Goal: Task Accomplishment & Management: Use online tool/utility

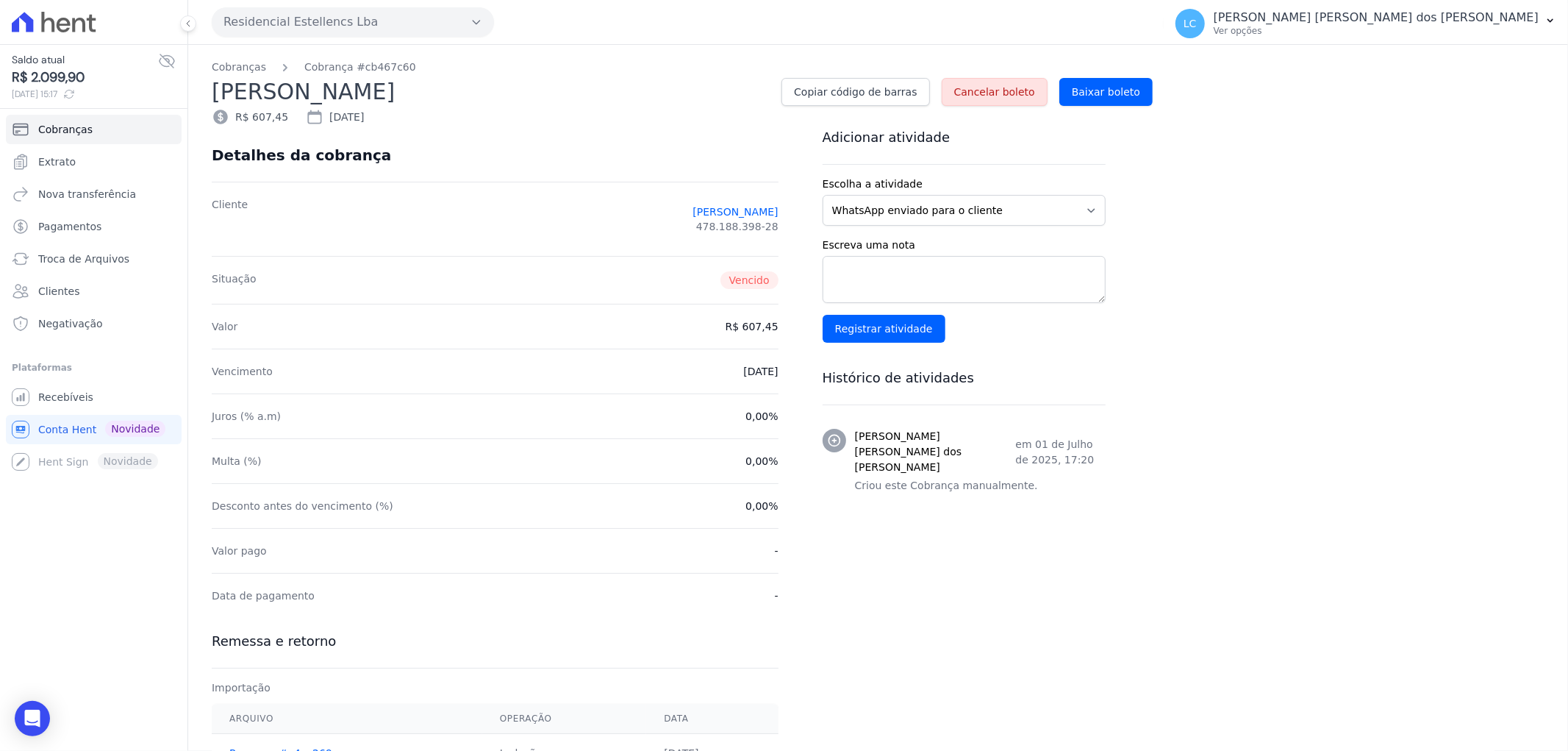
click at [61, 5] on div at bounding box center [93, 22] width 176 height 44
click at [57, 24] on icon at bounding box center [63, 25] width 14 height 15
click at [59, 24] on icon at bounding box center [63, 25] width 14 height 15
click at [57, 393] on span "Recebíveis" at bounding box center [66, 397] width 55 height 15
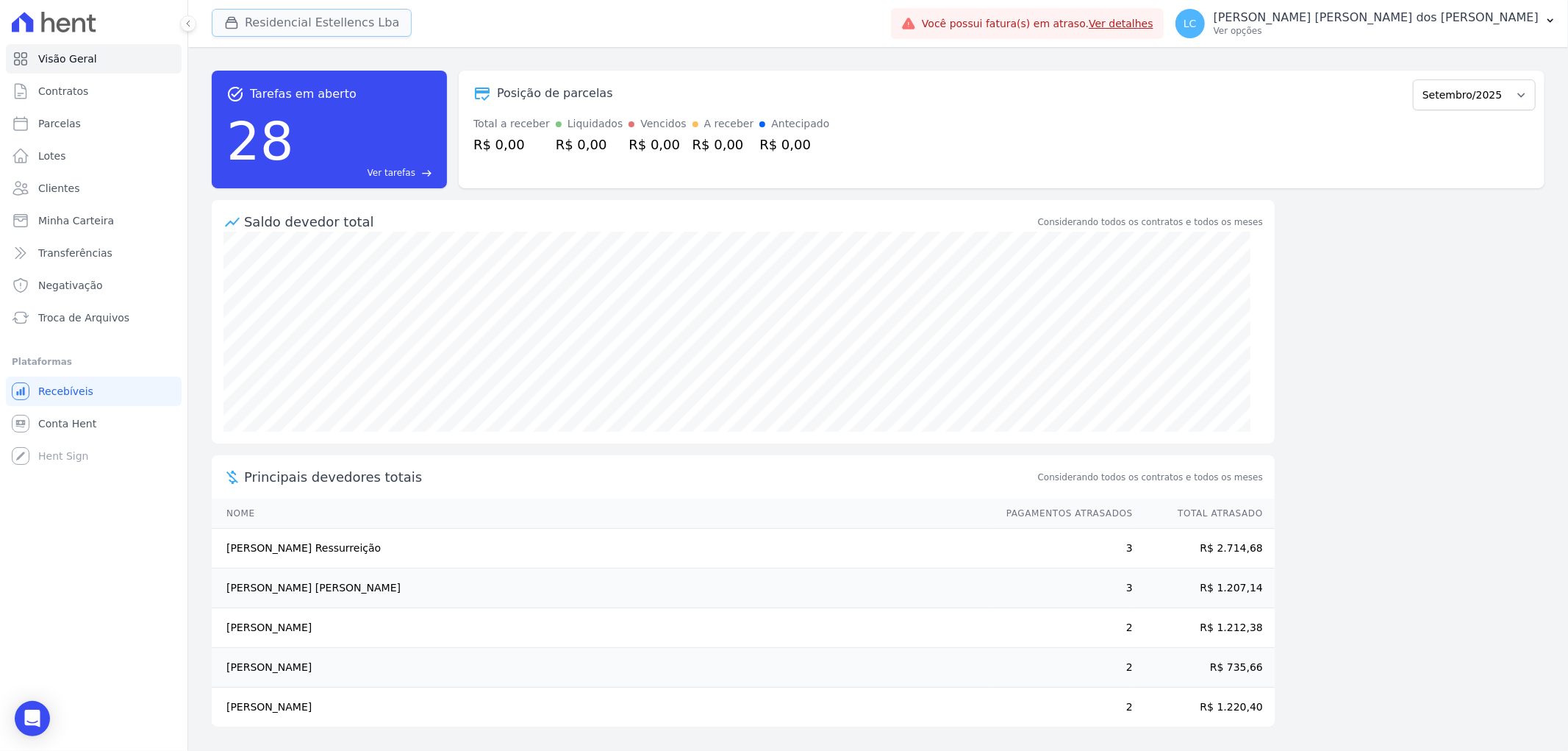
click at [341, 24] on button "Residencial Estellencs Lba" at bounding box center [311, 23] width 200 height 28
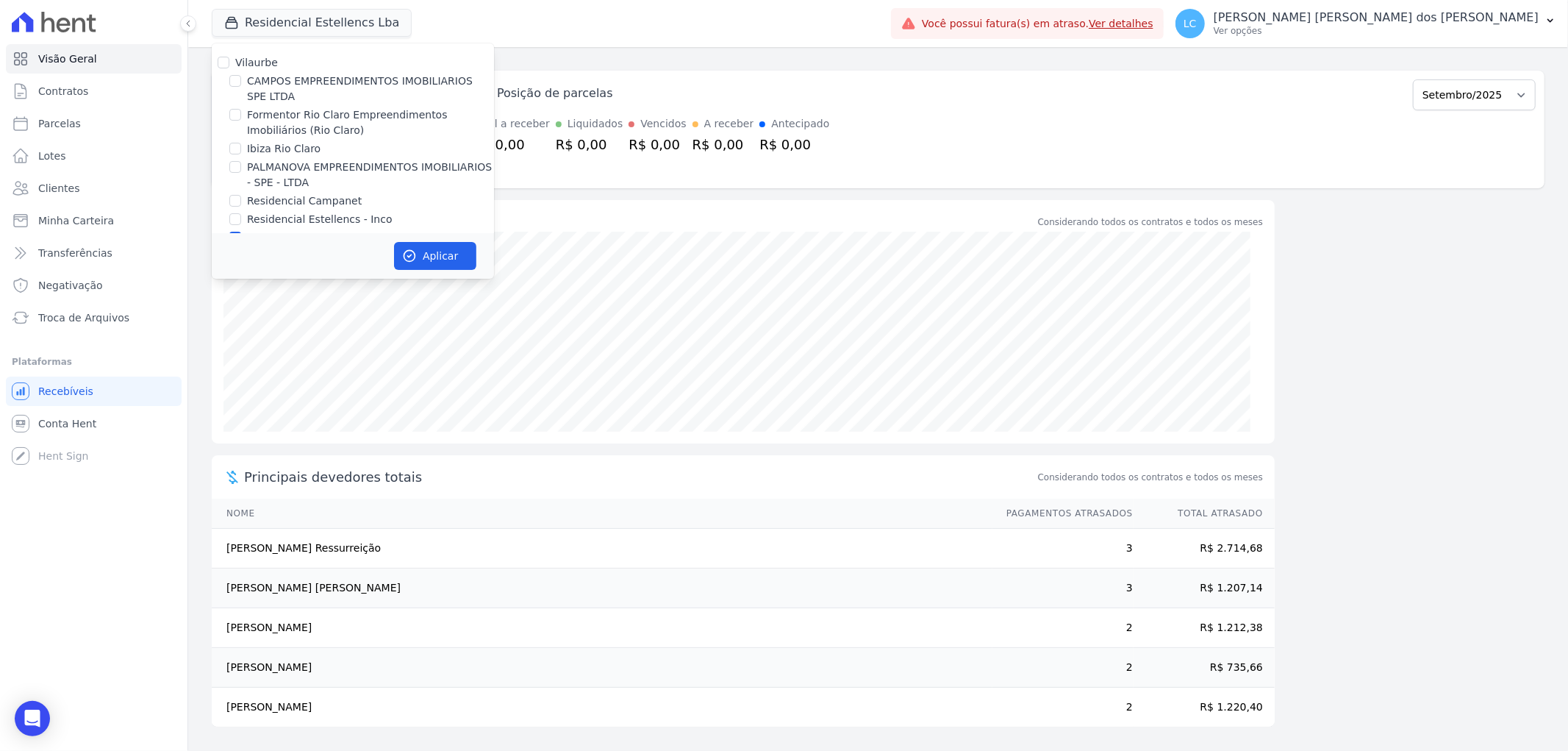
click at [237, 230] on div at bounding box center [235, 237] width 12 height 15
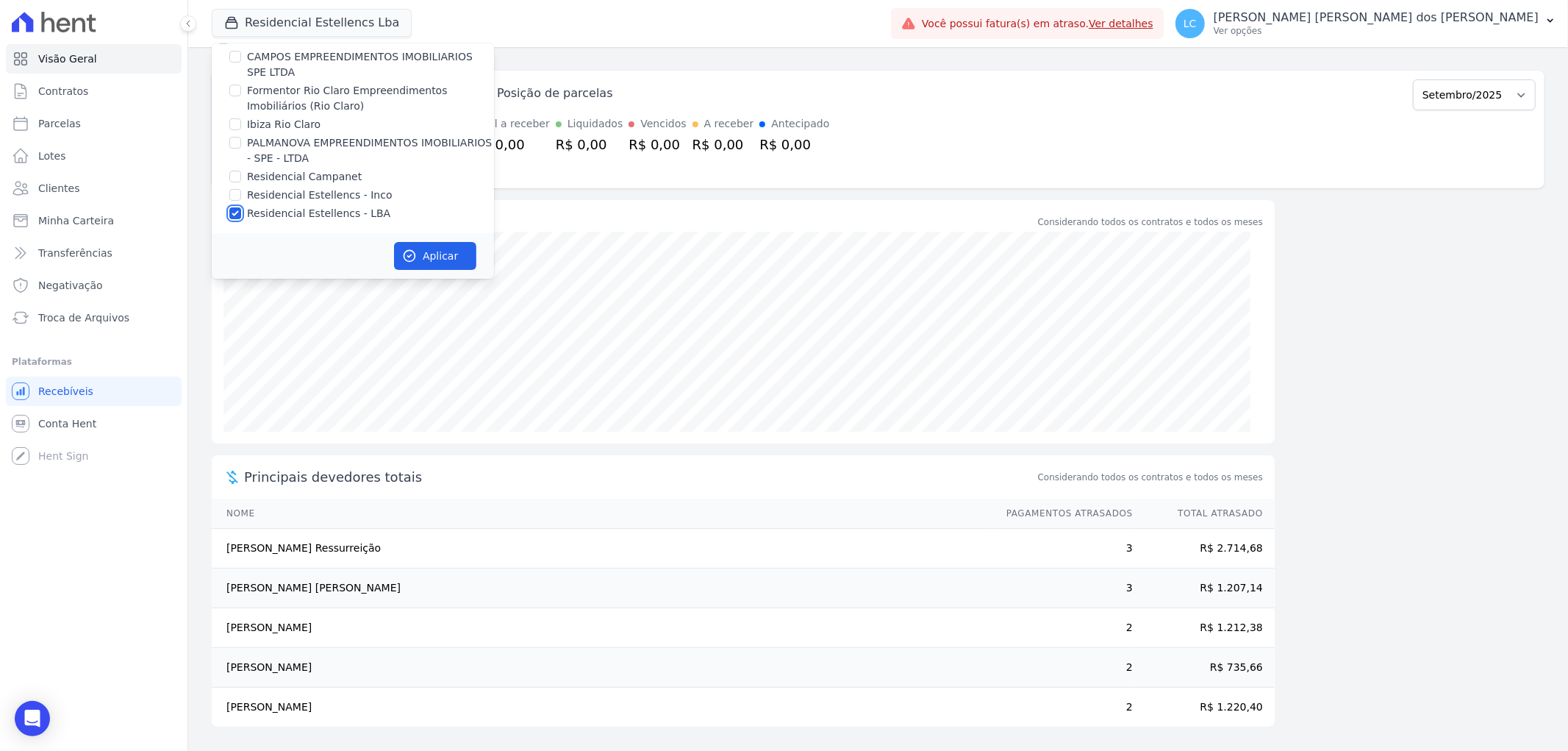
click at [237, 211] on input "Residencial Estellencs - LBA" at bounding box center [235, 212] width 12 height 12
checkbox input "false"
click at [233, 92] on input "Formentor Rio Claro Empreendimentos Imobiliários (Rio Claro)" at bounding box center [235, 90] width 12 height 12
checkbox input "true"
click at [453, 254] on button "Aplicar" at bounding box center [435, 256] width 82 height 28
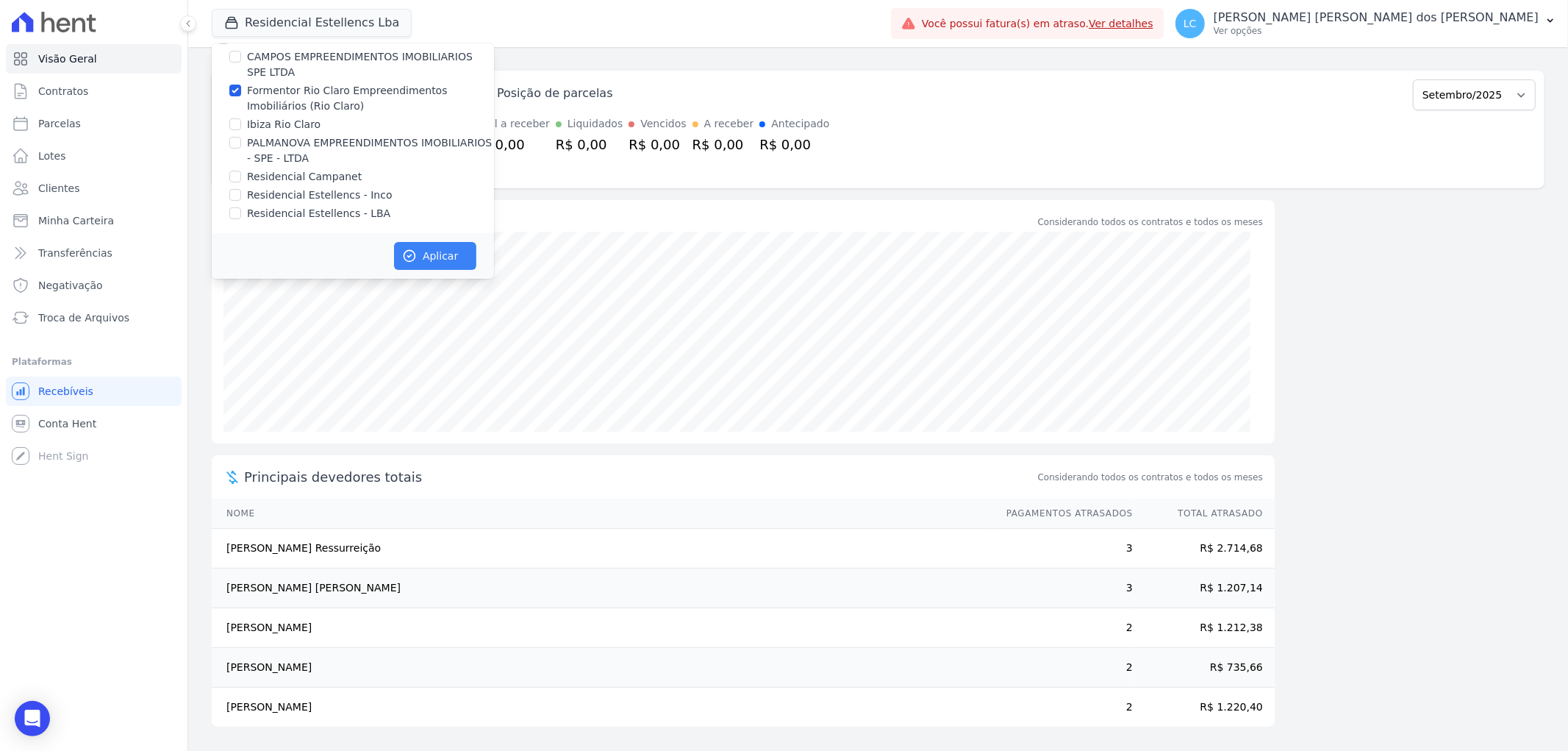
scroll to position [20, 0]
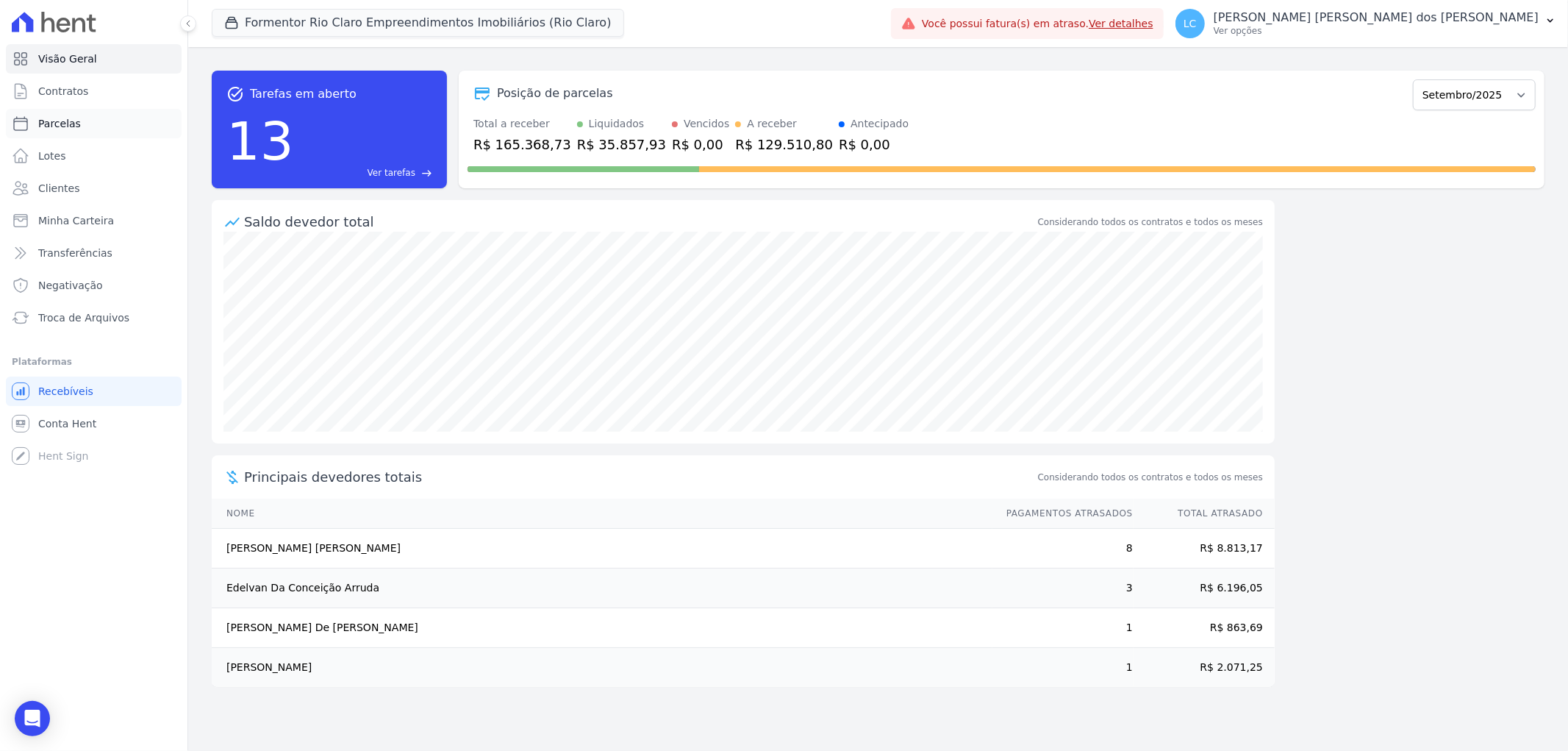
click at [71, 116] on span "Parcelas" at bounding box center [59, 124] width 43 height 15
select select
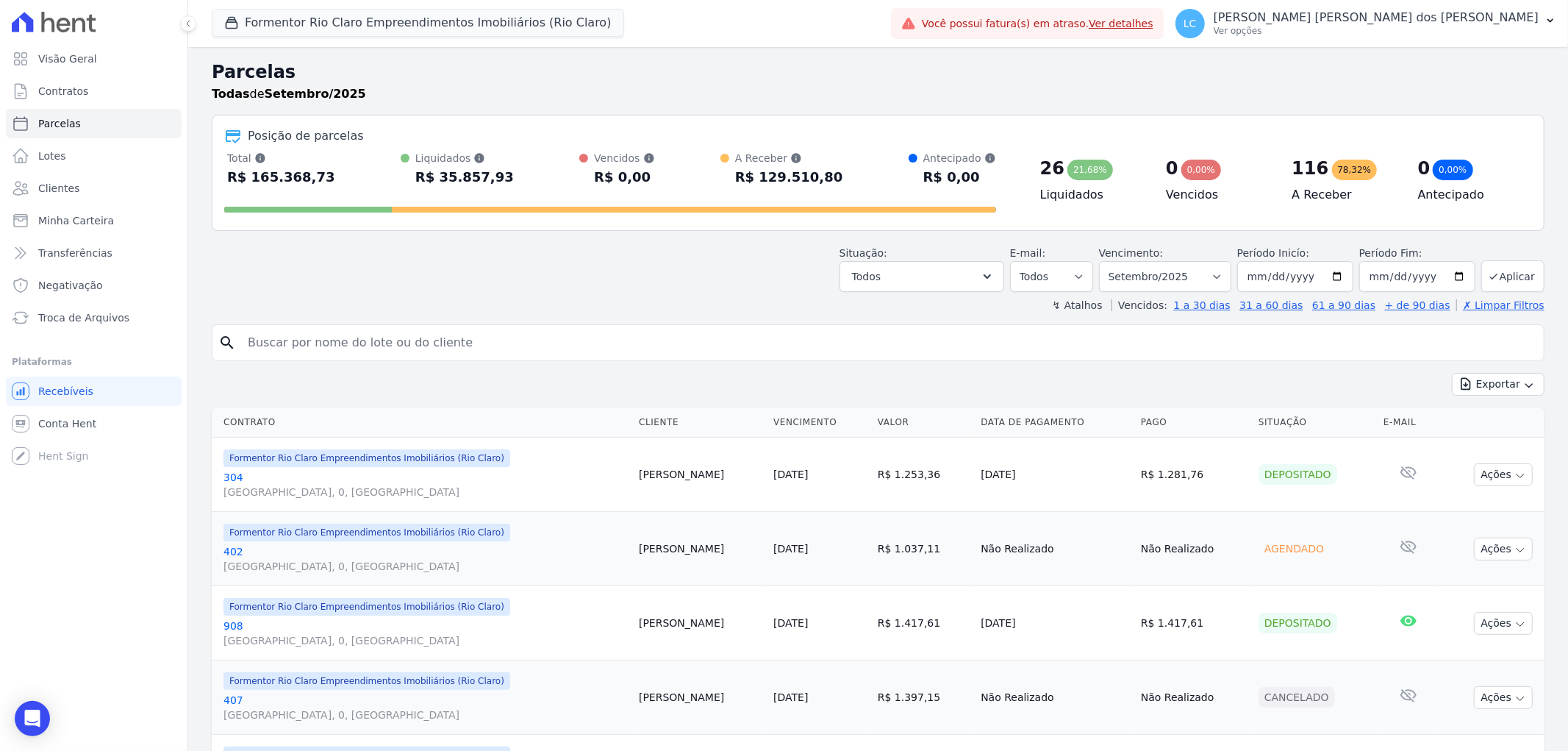
click at [330, 336] on input "search" at bounding box center [888, 343] width 1299 height 29
paste input "Thaciany Ayumi Bindilatti de Camargo"
type input "Thaciany Ayumi Bindilatti de Camargo"
select select
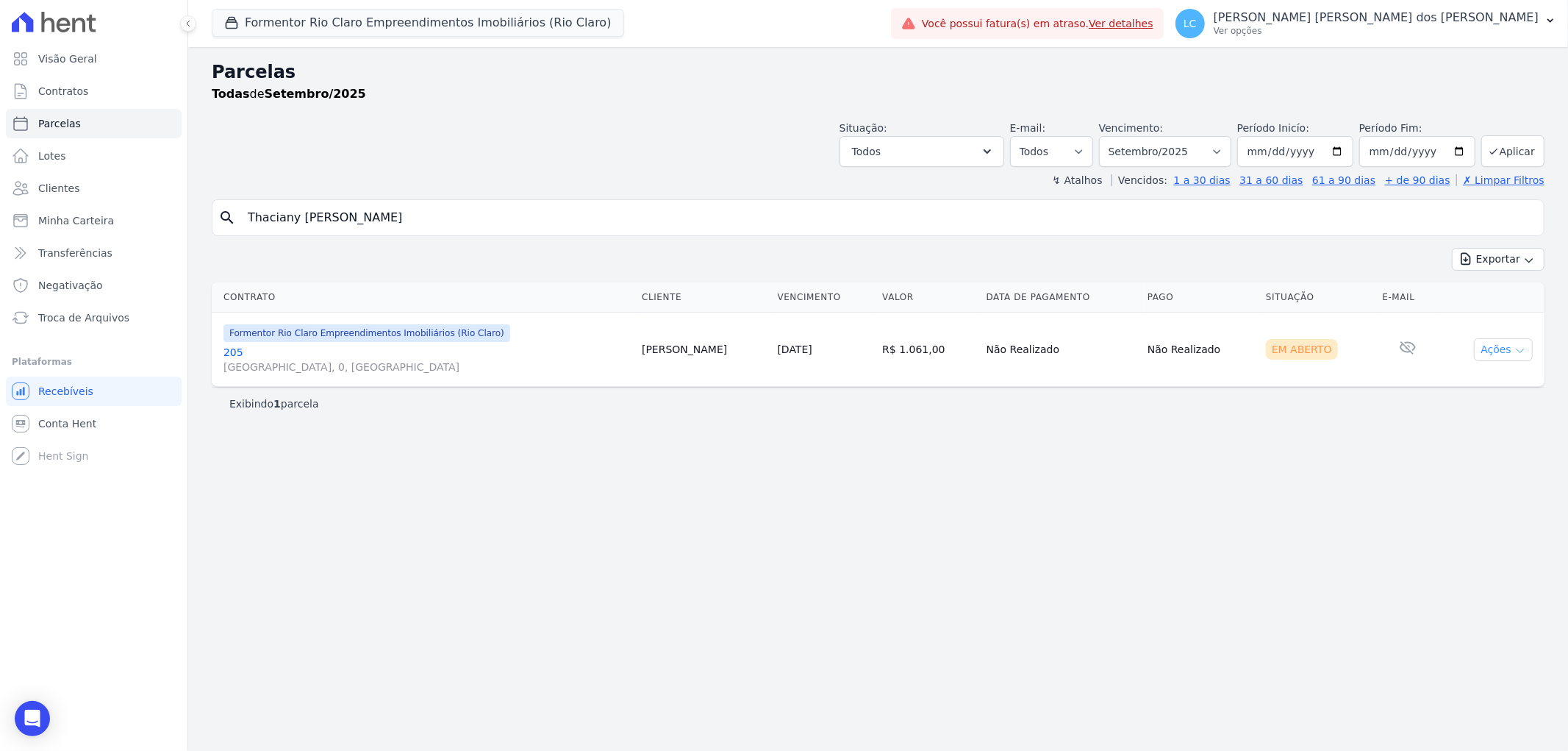
click at [1494, 352] on button "Ações" at bounding box center [1503, 349] width 59 height 23
click at [1481, 472] on link "Liquidação Manual" at bounding box center [1497, 465] width 141 height 27
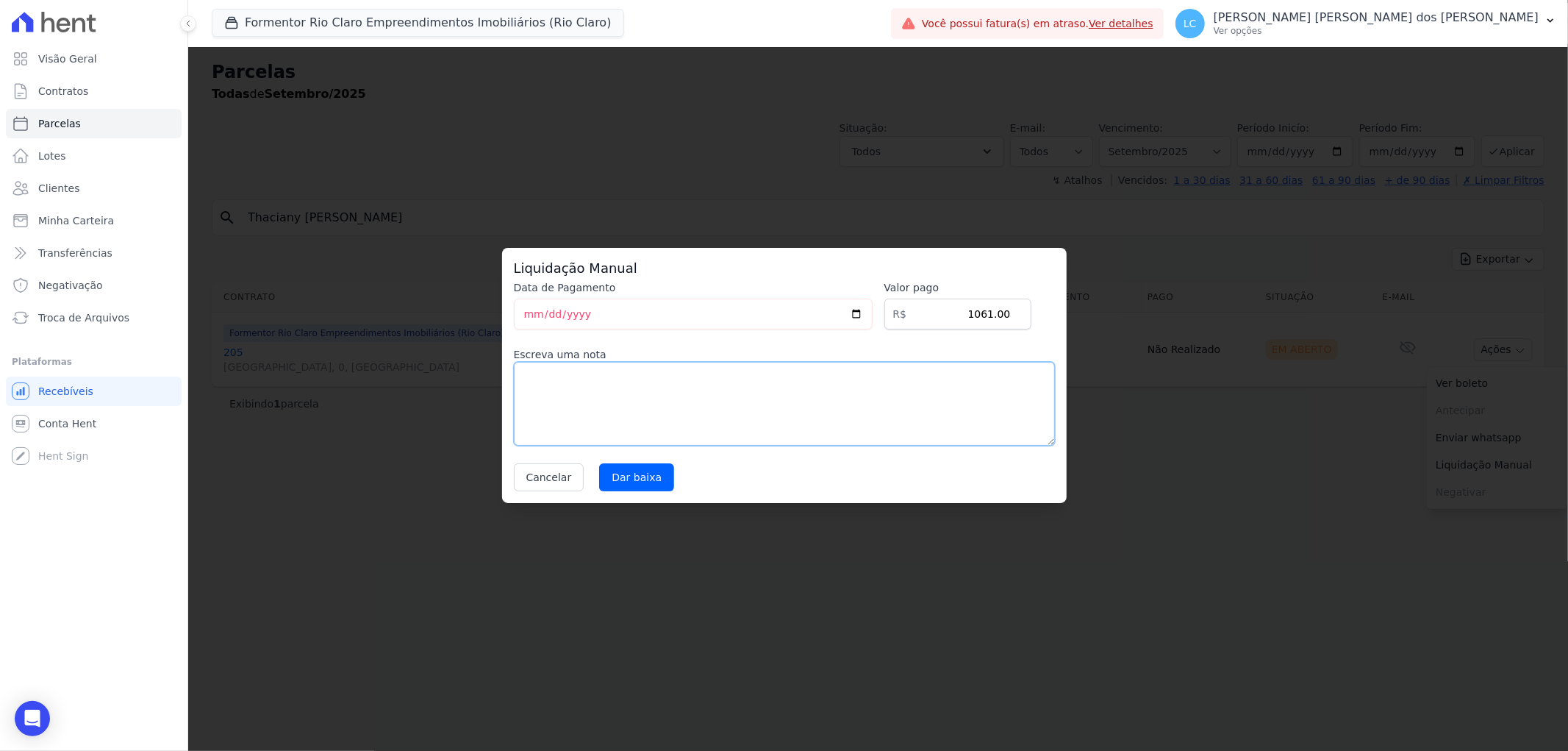
click at [545, 388] on textarea at bounding box center [784, 404] width 541 height 84
click at [624, 479] on input "Dar baixa" at bounding box center [636, 477] width 75 height 28
select select
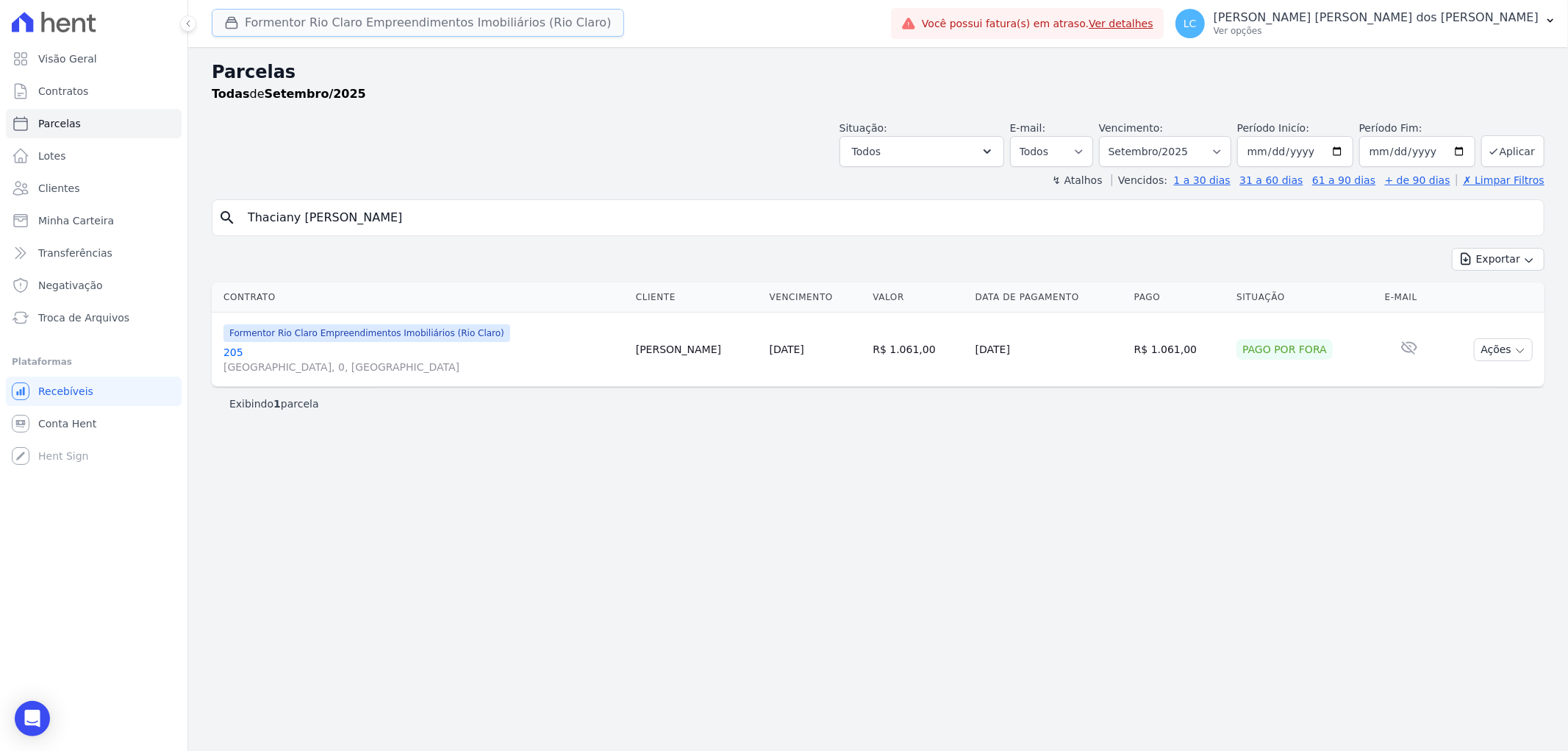
click at [297, 24] on button "Formentor Rio Claro Empreendimentos Imobiliários (Rio Claro)" at bounding box center [417, 23] width 412 height 28
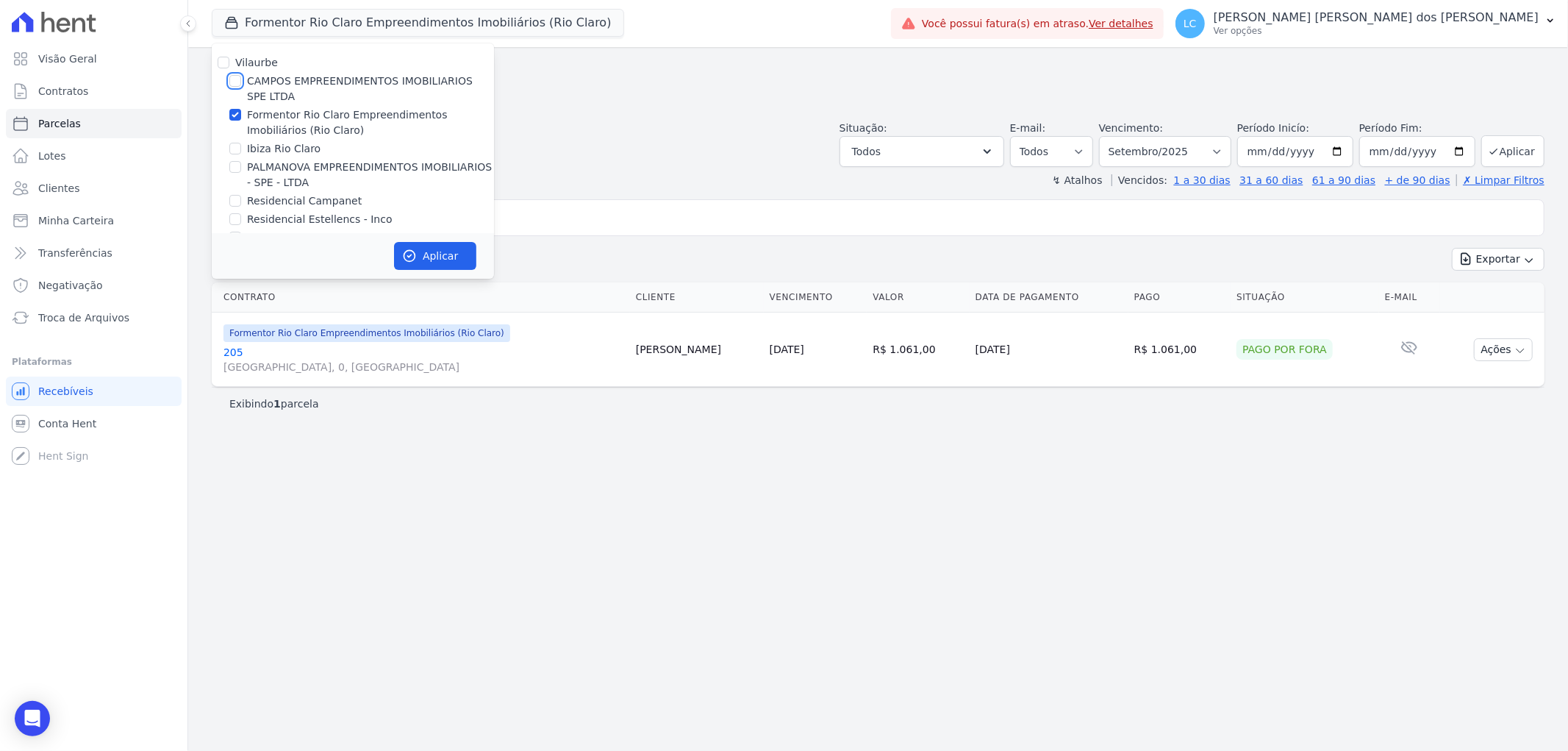
click at [239, 78] on input "CAMPOS EMPREENDIMENTOS IMOBILIARIOS SPE LTDA" at bounding box center [235, 81] width 12 height 12
checkbox input "true"
drag, startPoint x: 232, startPoint y: 114, endPoint x: 356, endPoint y: 189, distance: 144.9
click at [233, 114] on input "Formentor Rio Claro Empreendimentos Imobiliários (Rio Claro)" at bounding box center [235, 114] width 12 height 12
checkbox input "false"
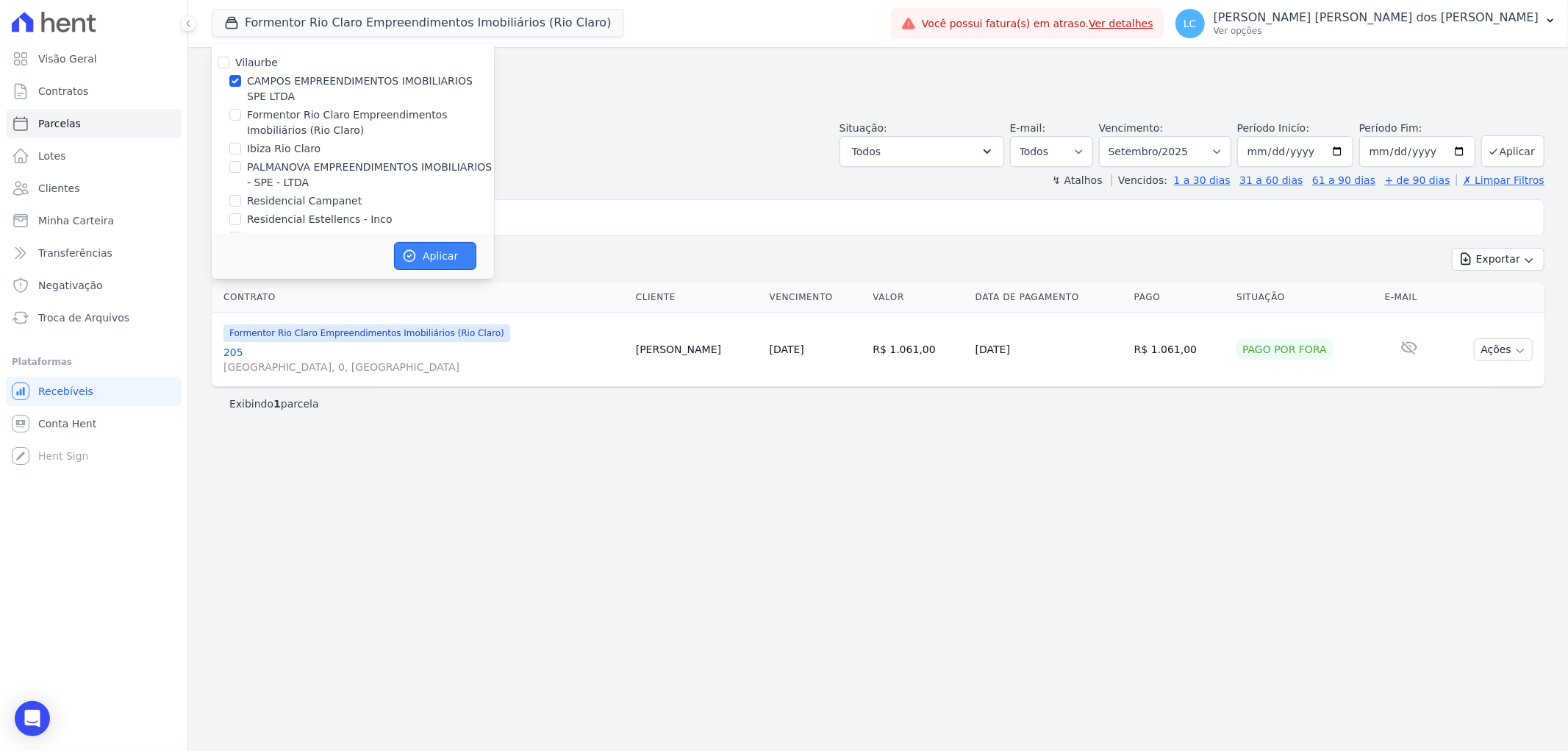
click at [430, 266] on button "Aplicar" at bounding box center [435, 256] width 82 height 28
select select
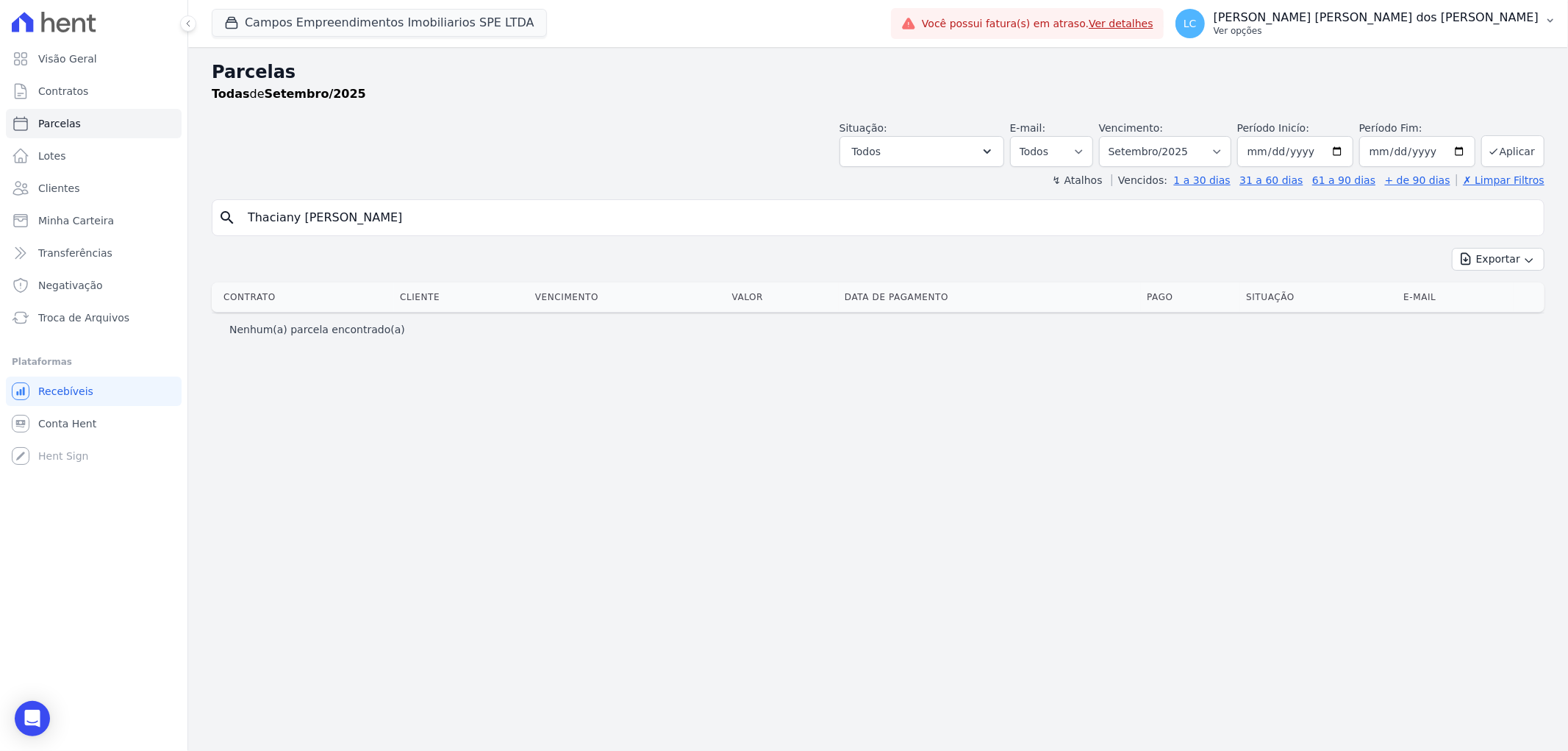
click at [1205, 16] on span "LC" at bounding box center [1190, 24] width 29 height 29
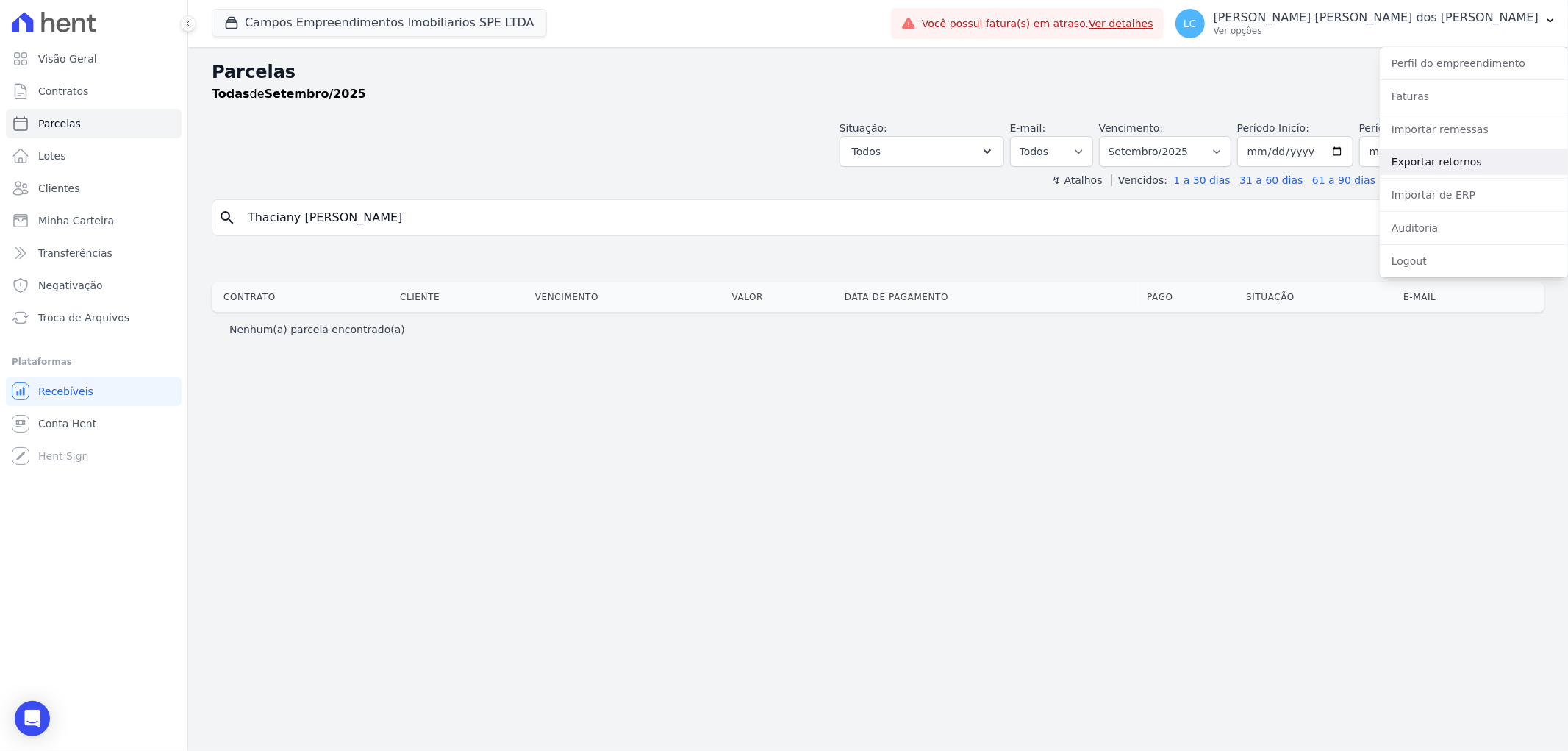
click at [1446, 158] on link "Exportar retornos" at bounding box center [1474, 161] width 189 height 27
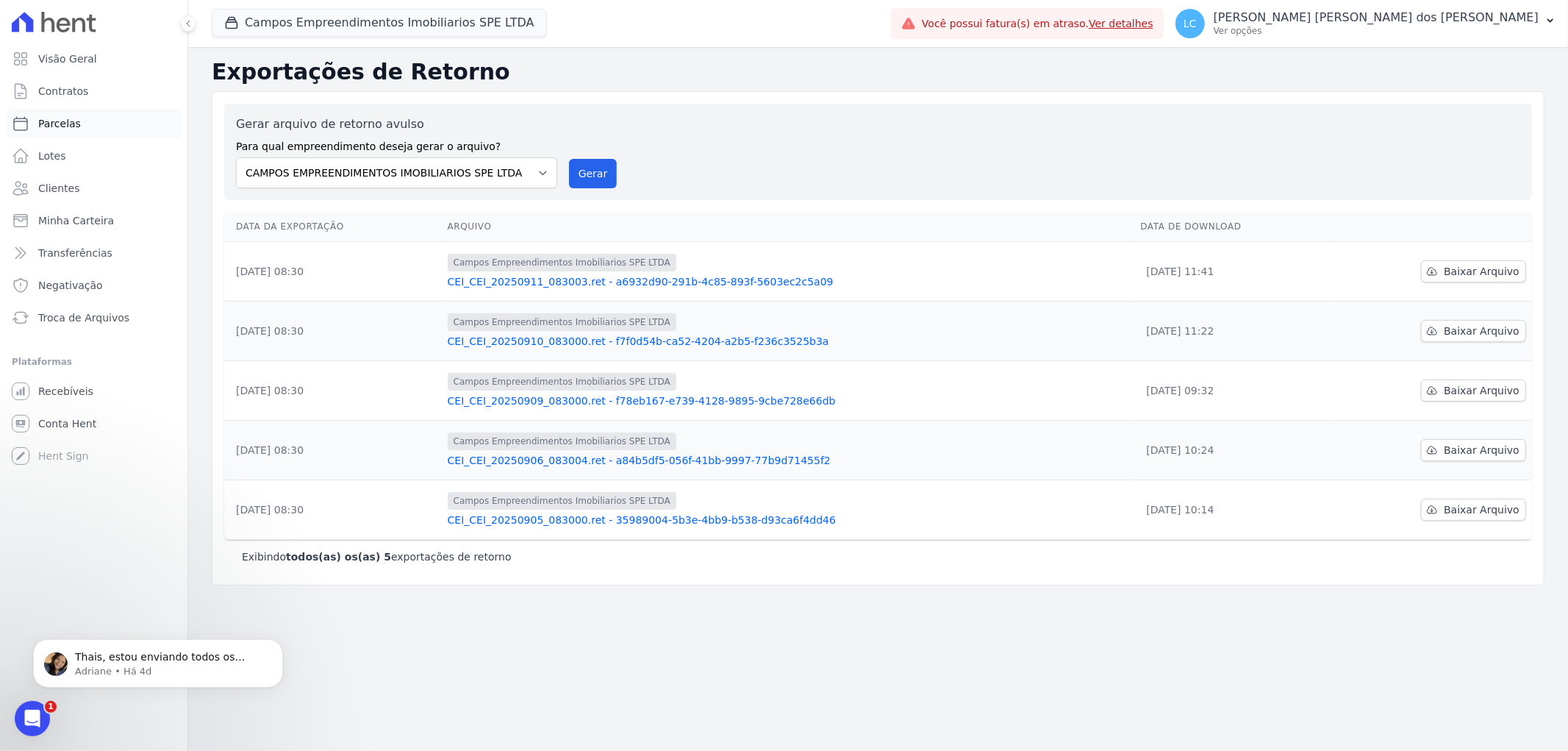
click at [33, 130] on link "Parcelas" at bounding box center [93, 124] width 176 height 29
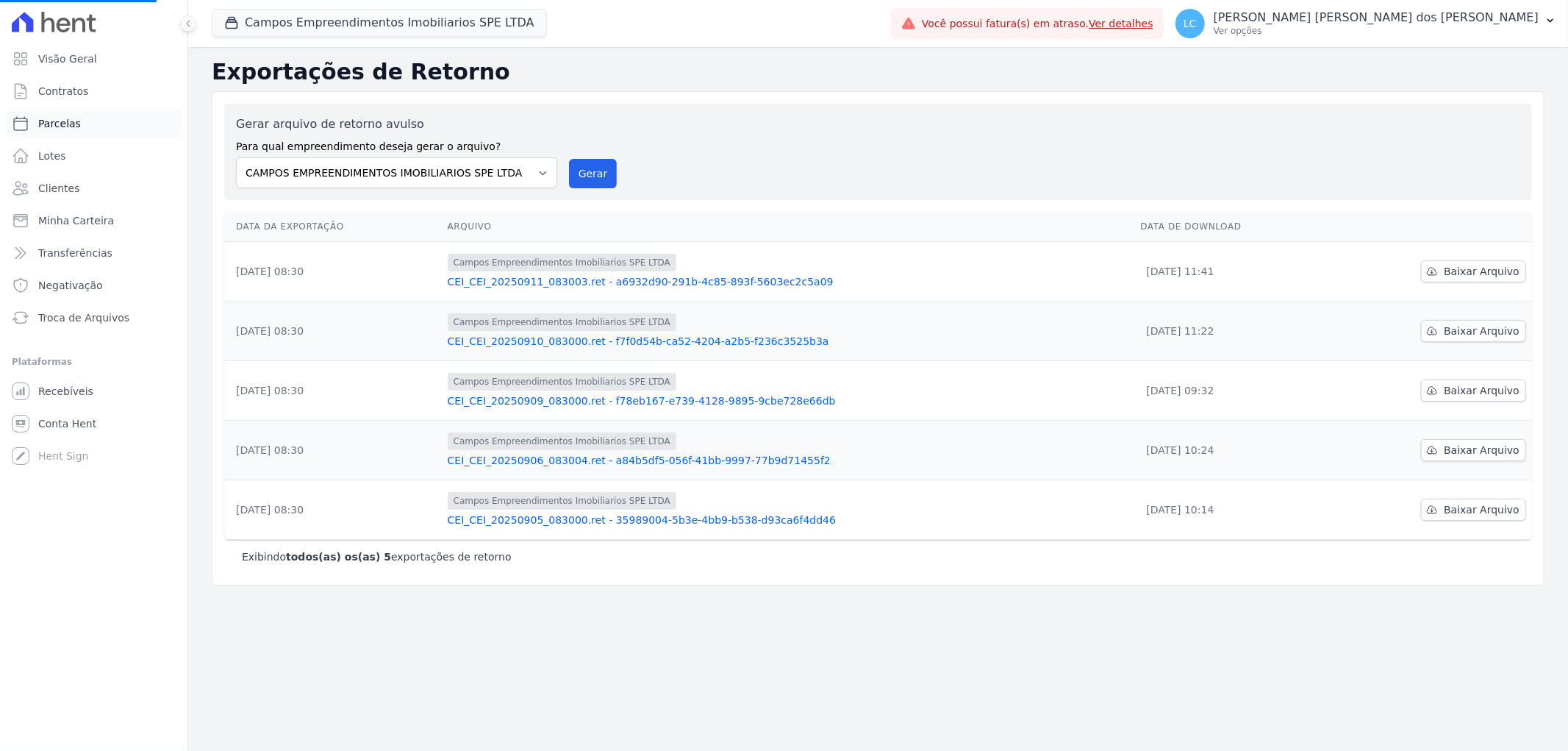
select select
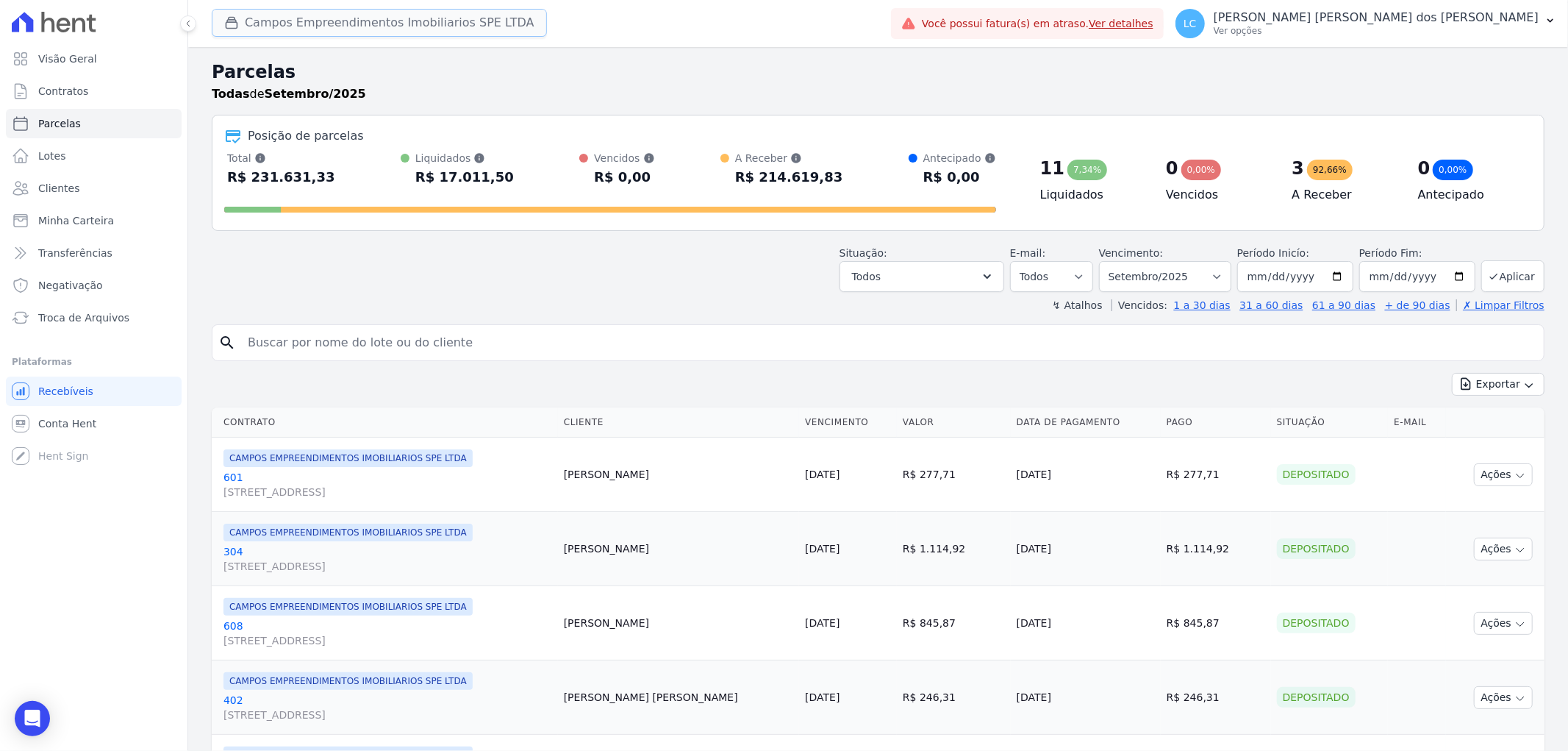
click at [309, 35] on button "Campos Empreendimentos Imobiliarios SPE LTDA" at bounding box center [379, 23] width 335 height 28
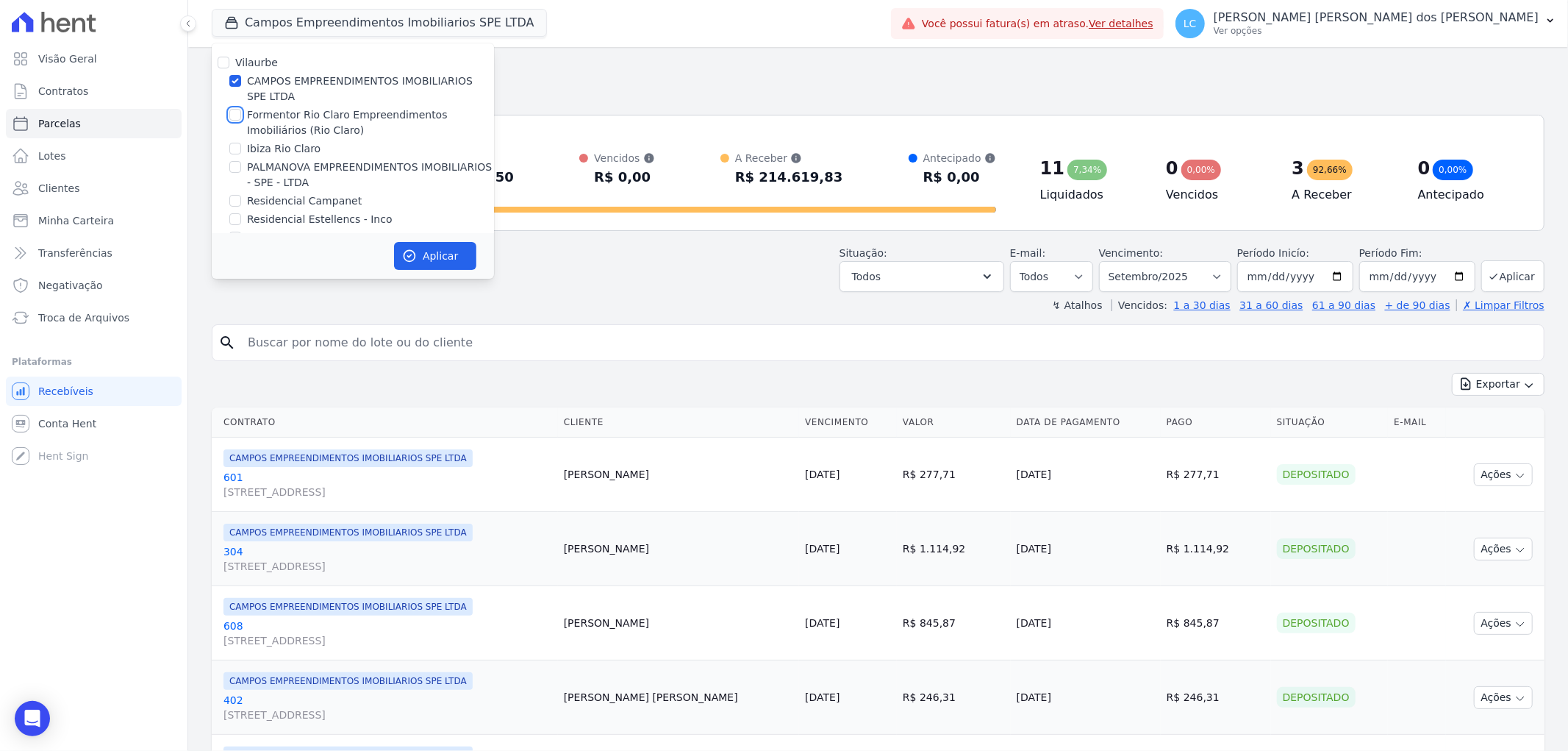
click at [230, 116] on input "Formentor Rio Claro Empreendimentos Imobiliários (Rio Claro)" at bounding box center [235, 114] width 12 height 12
checkbox input "true"
click at [233, 80] on input "CAMPOS EMPREENDIMENTOS IMOBILIARIOS SPE LTDA" at bounding box center [235, 81] width 12 height 12
checkbox input "false"
click at [402, 246] on button "Aplicar" at bounding box center [435, 256] width 82 height 28
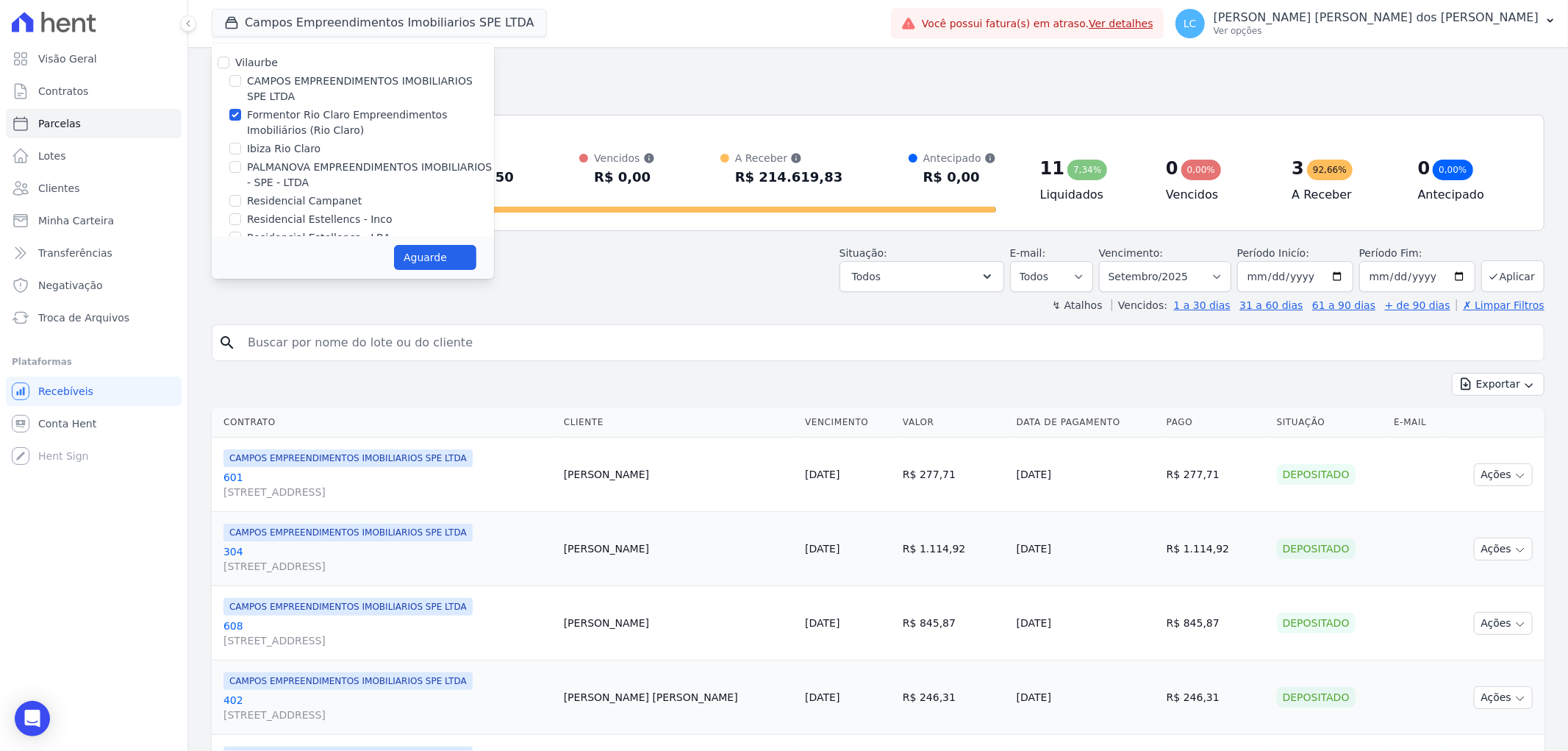
select select
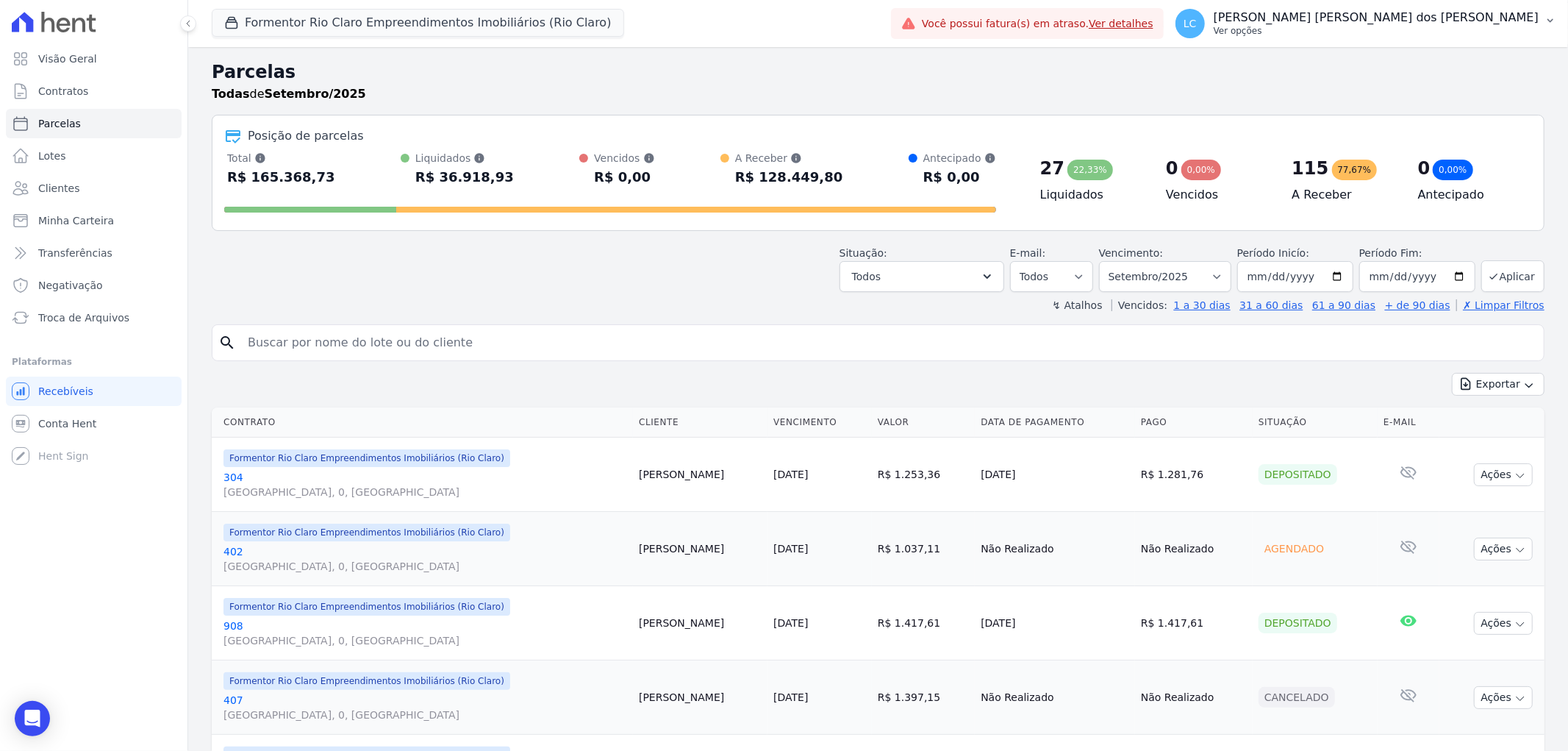
click at [1196, 18] on span "LC" at bounding box center [1190, 23] width 13 height 10
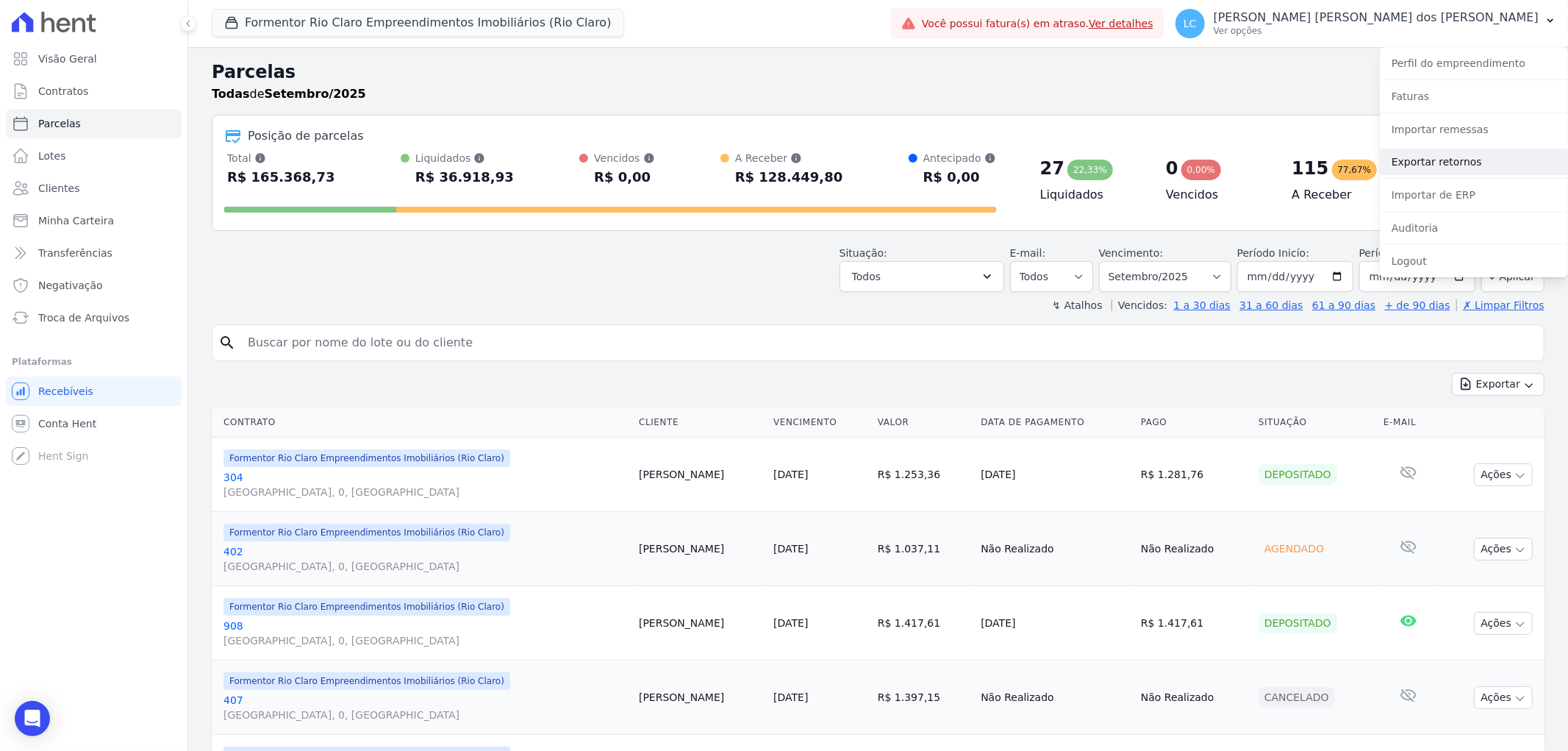
click at [1444, 158] on link "Exportar retornos" at bounding box center [1474, 161] width 189 height 27
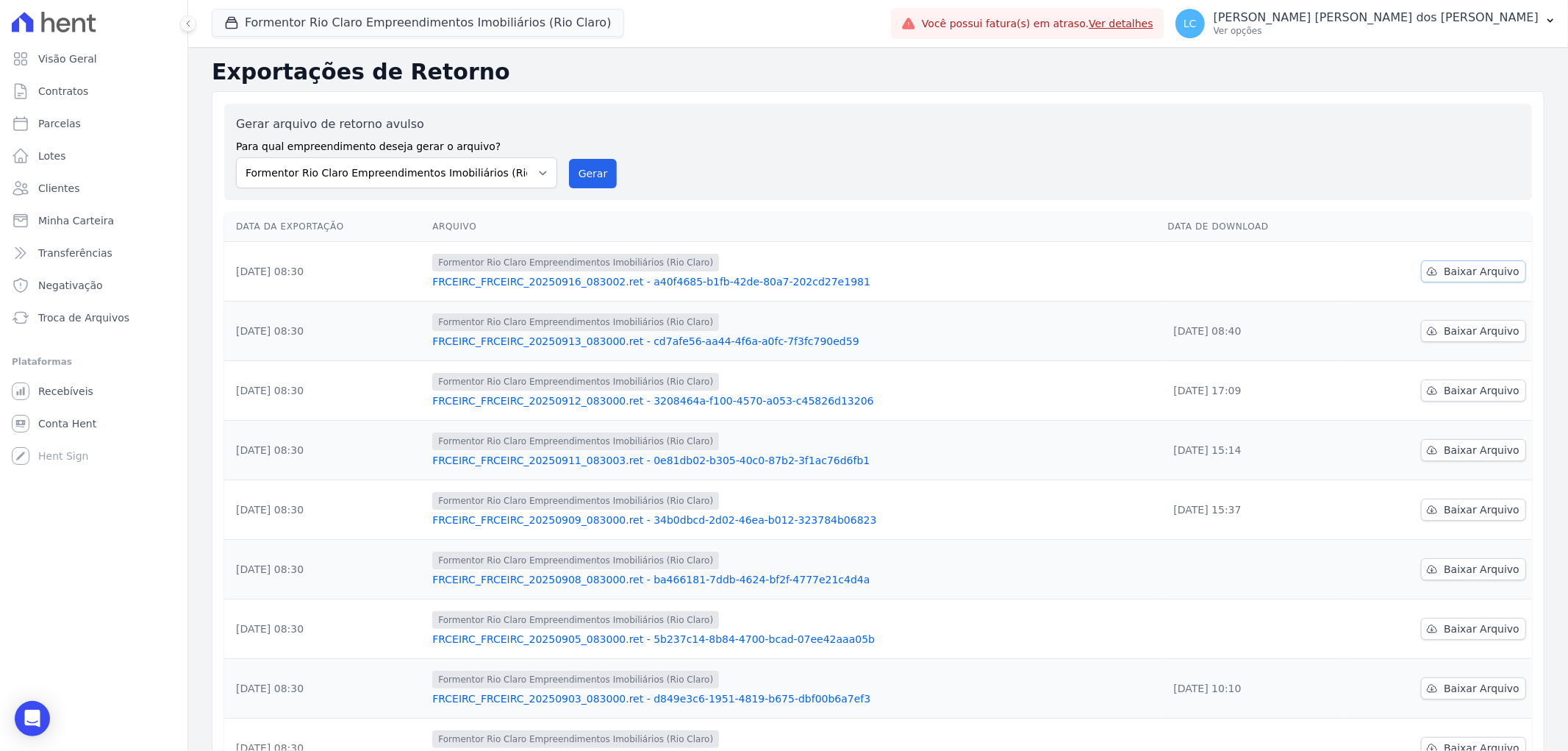
click at [1452, 274] on span "Baixar Arquivo" at bounding box center [1481, 271] width 76 height 15
click at [346, 29] on button "Formentor Rio Claro Empreendimentos Imobiliários (Rio Claro)" at bounding box center [417, 23] width 412 height 28
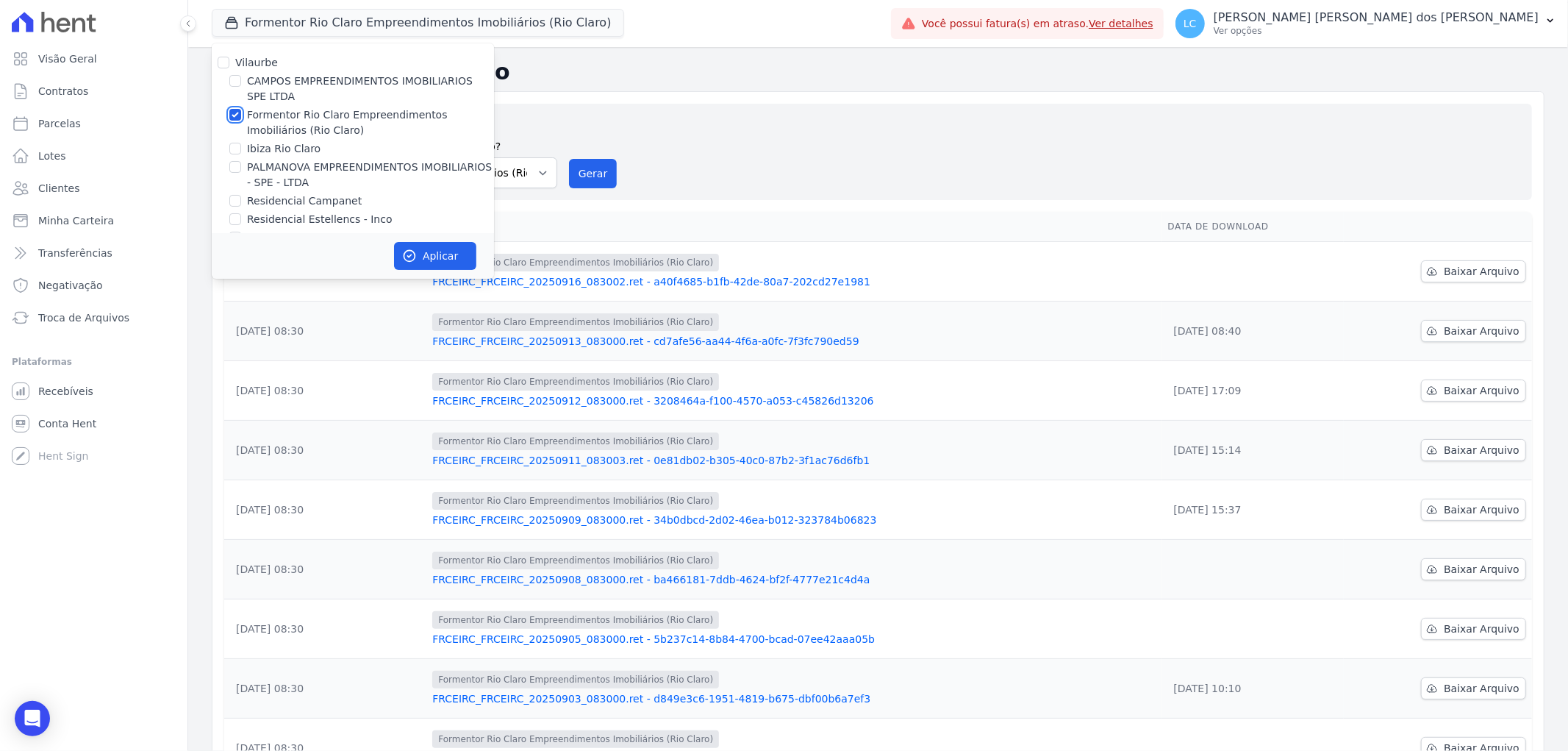
drag, startPoint x: 237, startPoint y: 116, endPoint x: 237, endPoint y: 125, distance: 9.0
click at [237, 115] on input "Formentor Rio Claro Empreendimentos Imobiliários (Rio Claro)" at bounding box center [235, 114] width 12 height 12
checkbox input "false"
click at [240, 151] on input "Ibiza Rio Claro" at bounding box center [235, 148] width 12 height 12
checkbox input "true"
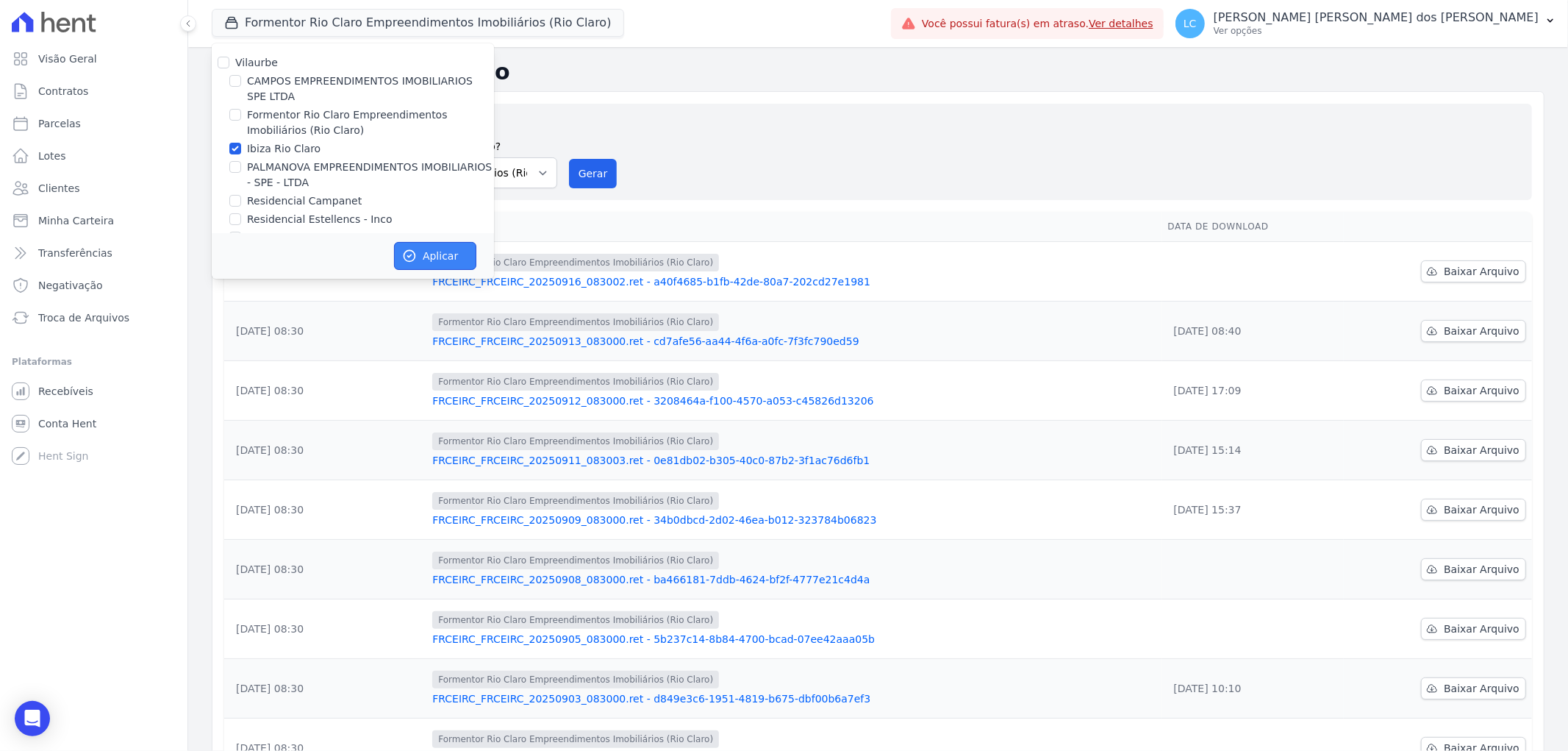
click at [419, 248] on button "Aplicar" at bounding box center [435, 256] width 82 height 28
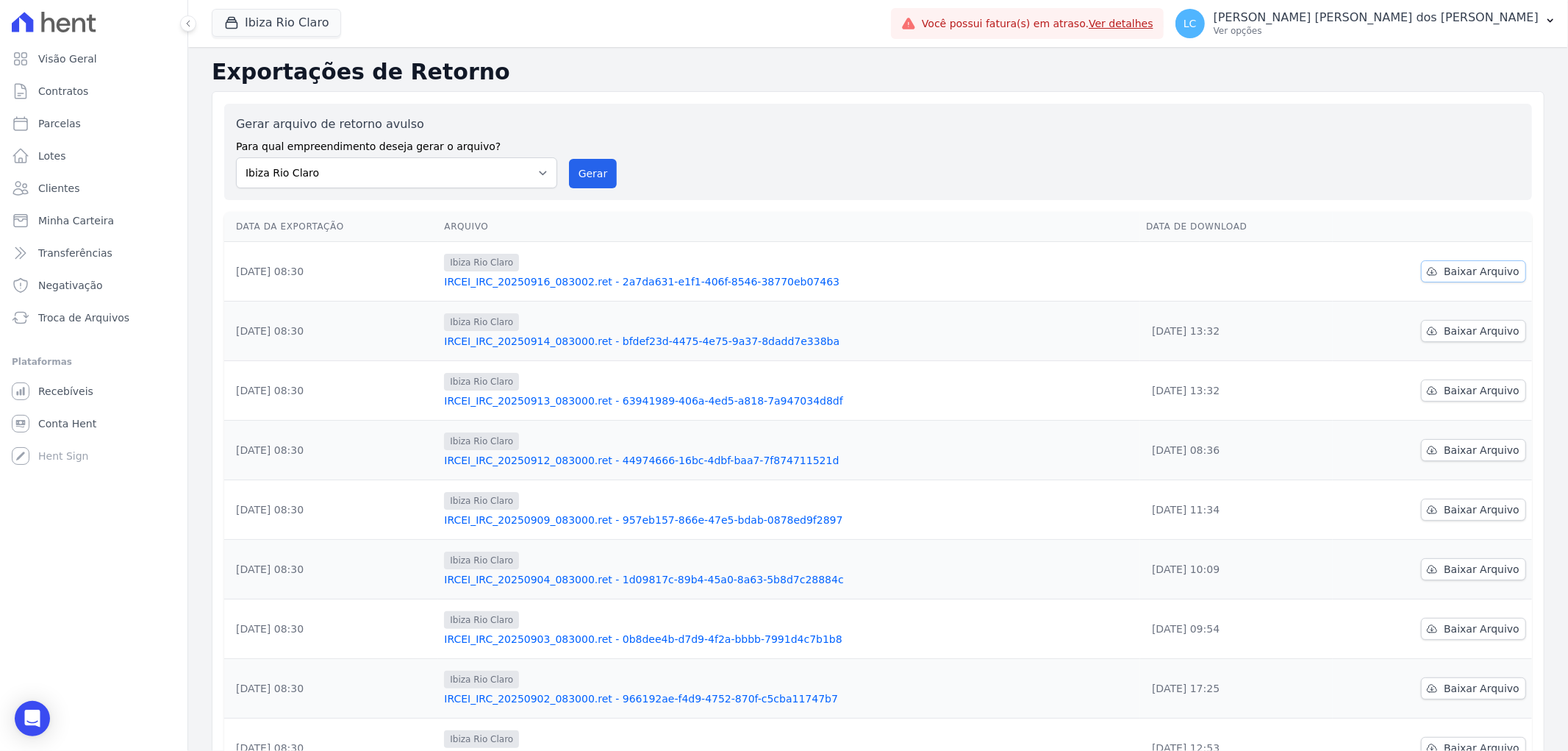
click at [1460, 270] on span "Baixar Arquivo" at bounding box center [1481, 271] width 76 height 15
click at [252, 16] on button "Ibiza Rio Claro" at bounding box center [276, 23] width 129 height 28
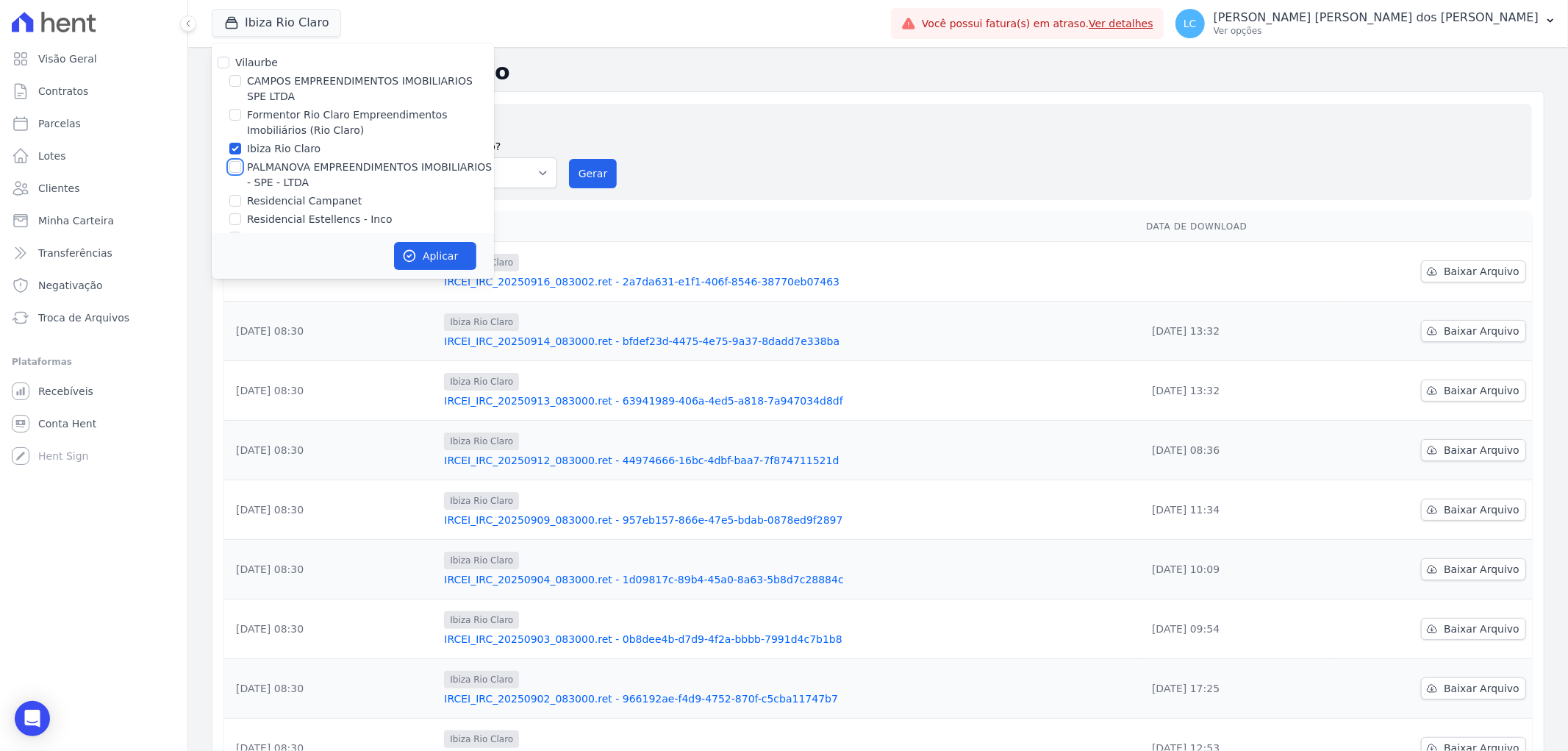
click at [240, 162] on input "PALMANOVA EMPREENDIMENTOS IMOBILIARIOS - SPE - LTDA" at bounding box center [235, 167] width 12 height 12
checkbox input "true"
click at [237, 149] on input "Ibiza Rio Claro" at bounding box center [235, 148] width 12 height 12
checkbox input "false"
click at [424, 252] on button "Aplicar" at bounding box center [435, 256] width 82 height 28
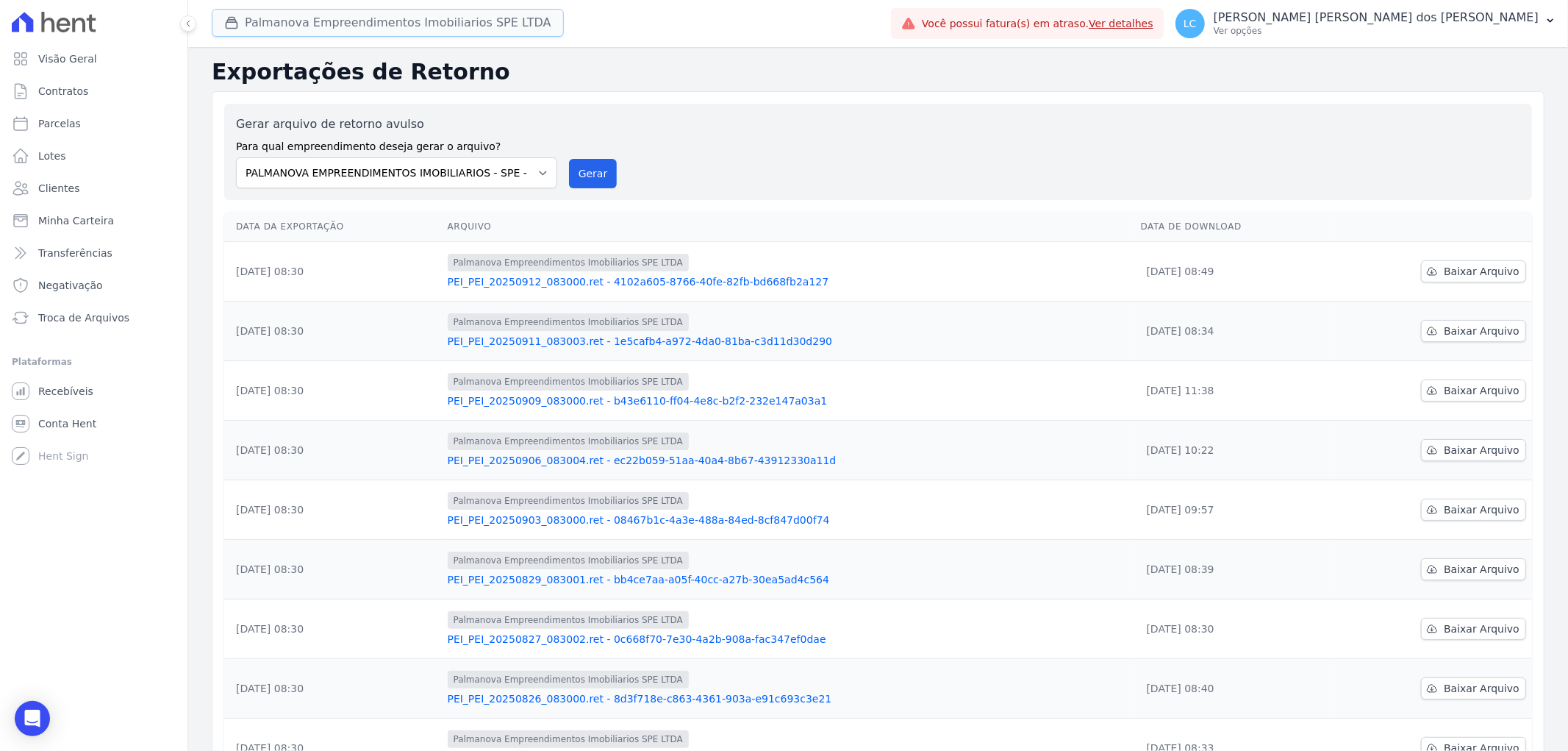
click at [352, 19] on button "Palmanova Empreendimentos Imobiliarios SPE LTDA" at bounding box center [387, 23] width 352 height 28
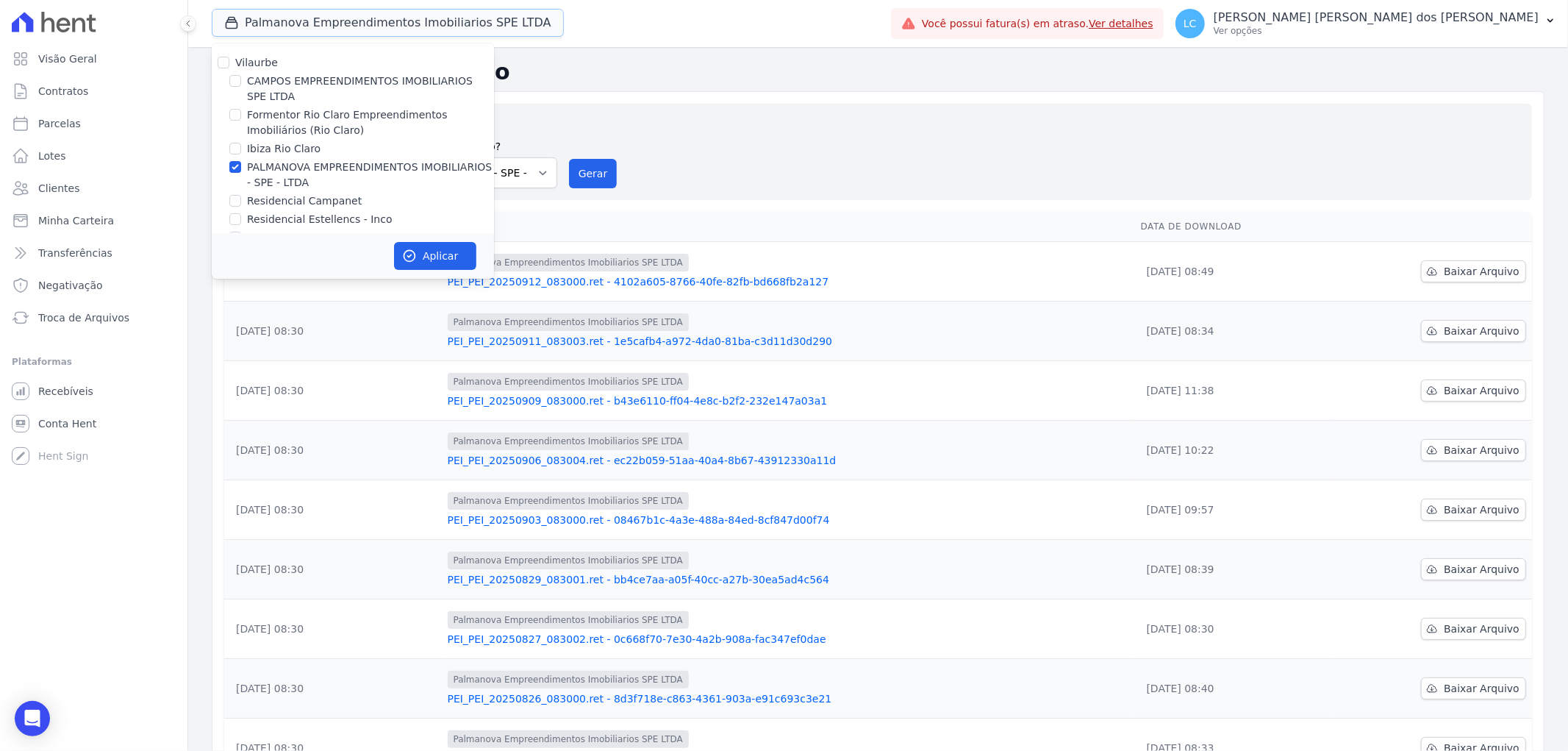
scroll to position [24, 0]
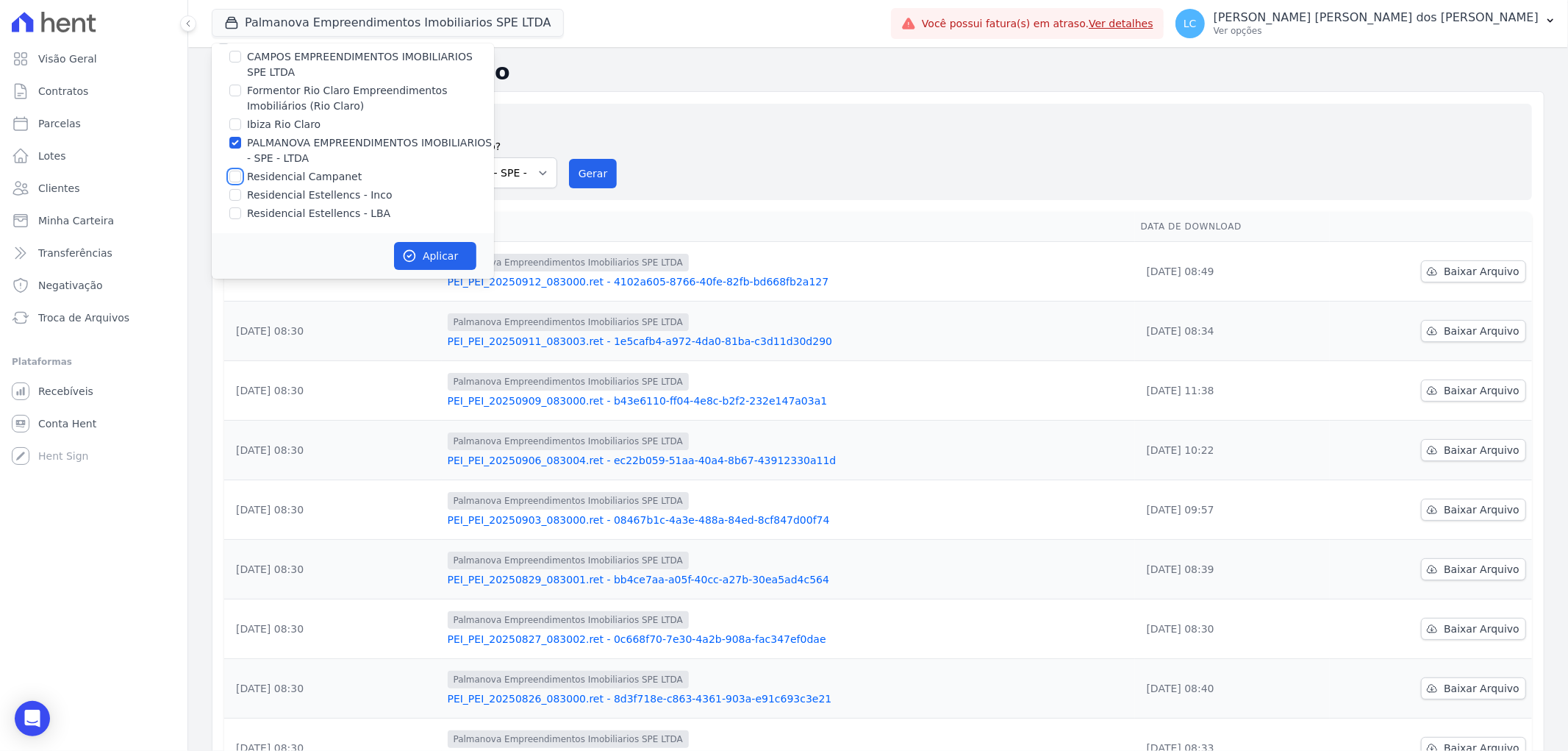
click at [237, 175] on input "Residencial Campanet" at bounding box center [235, 176] width 12 height 12
checkbox input "true"
click at [236, 144] on input "PALMANOVA EMPREENDIMENTOS IMOBILIARIOS - SPE - LTDA" at bounding box center [235, 142] width 12 height 12
checkbox input "false"
click at [423, 257] on button "Aplicar" at bounding box center [435, 256] width 82 height 28
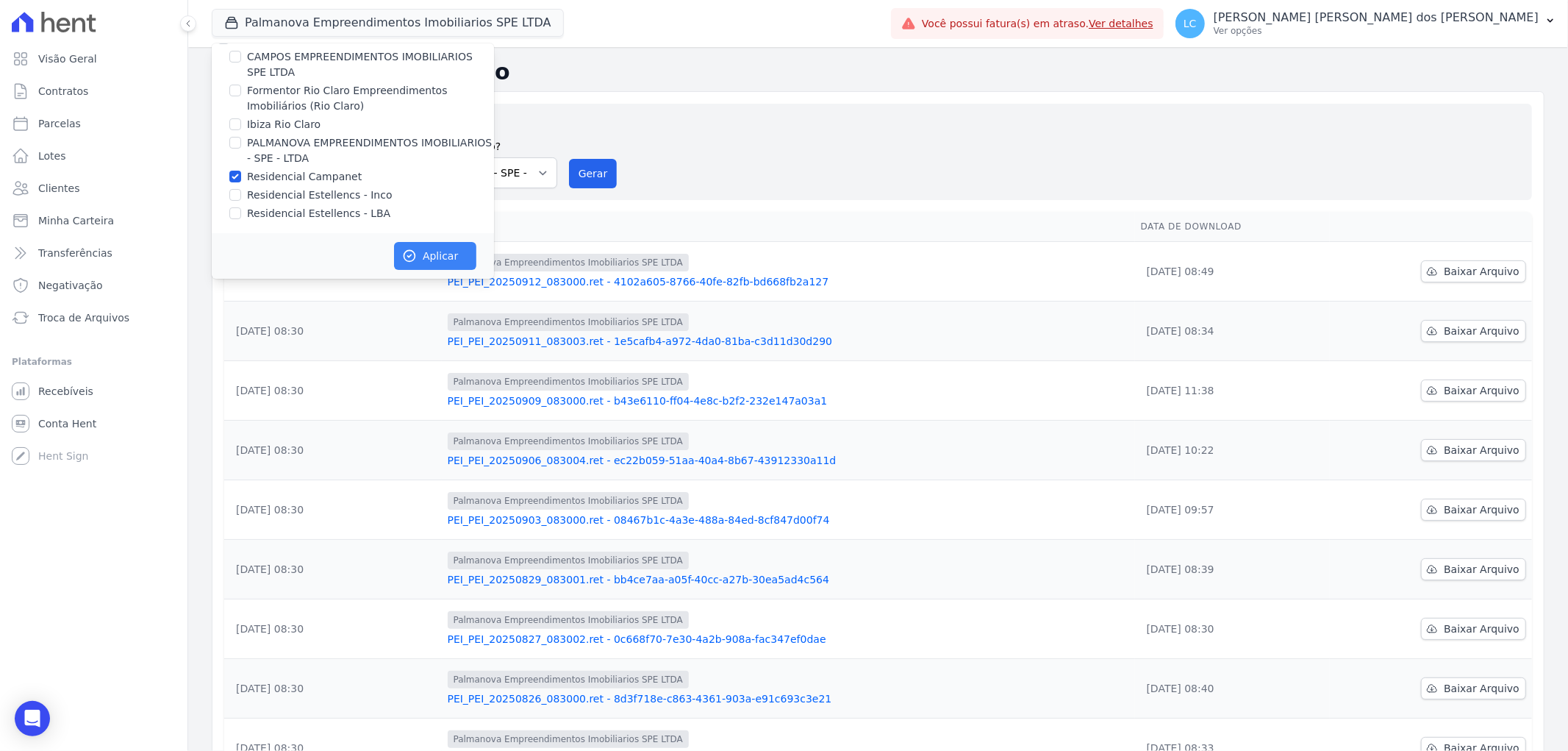
scroll to position [20, 0]
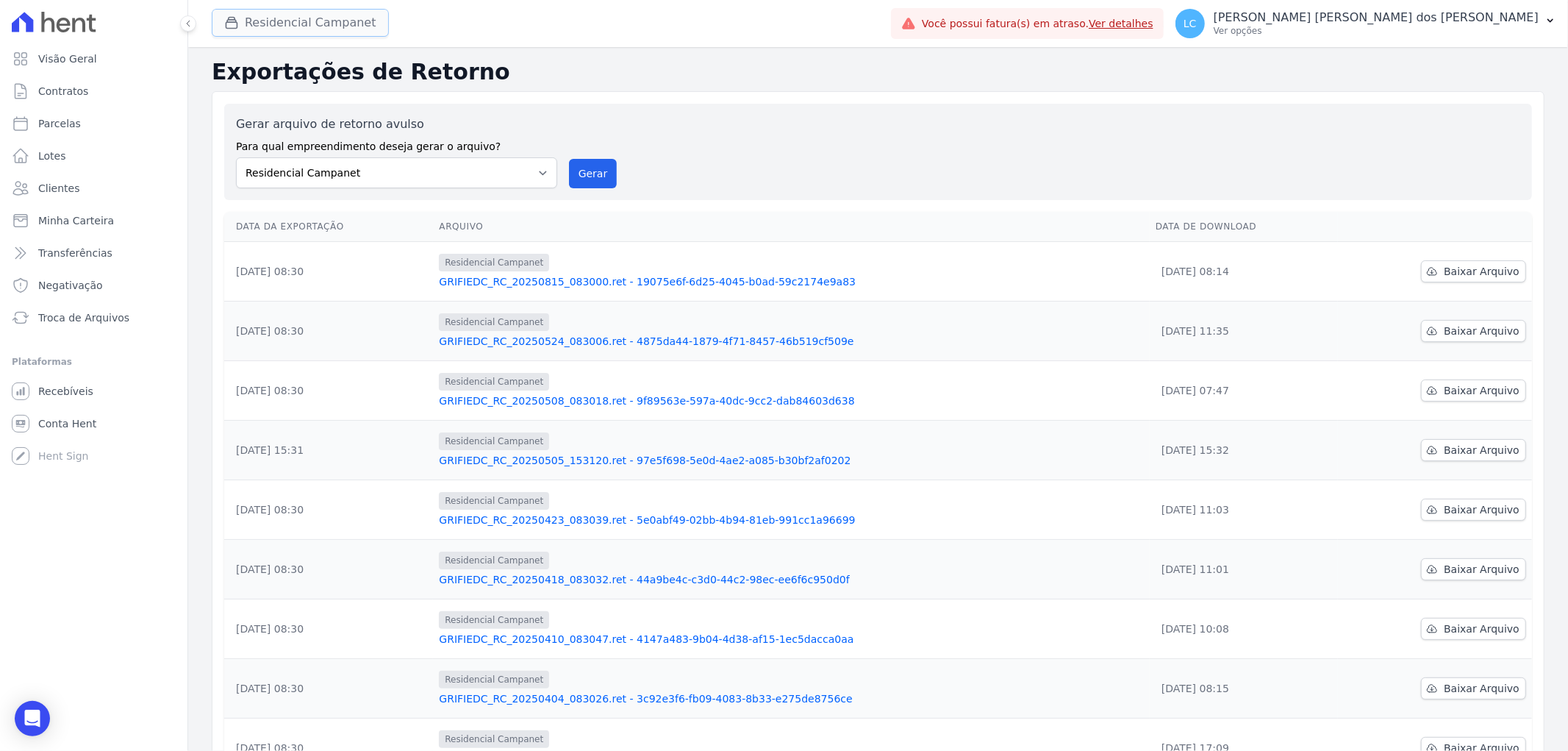
click at [235, 16] on icon "button" at bounding box center [232, 23] width 15 height 15
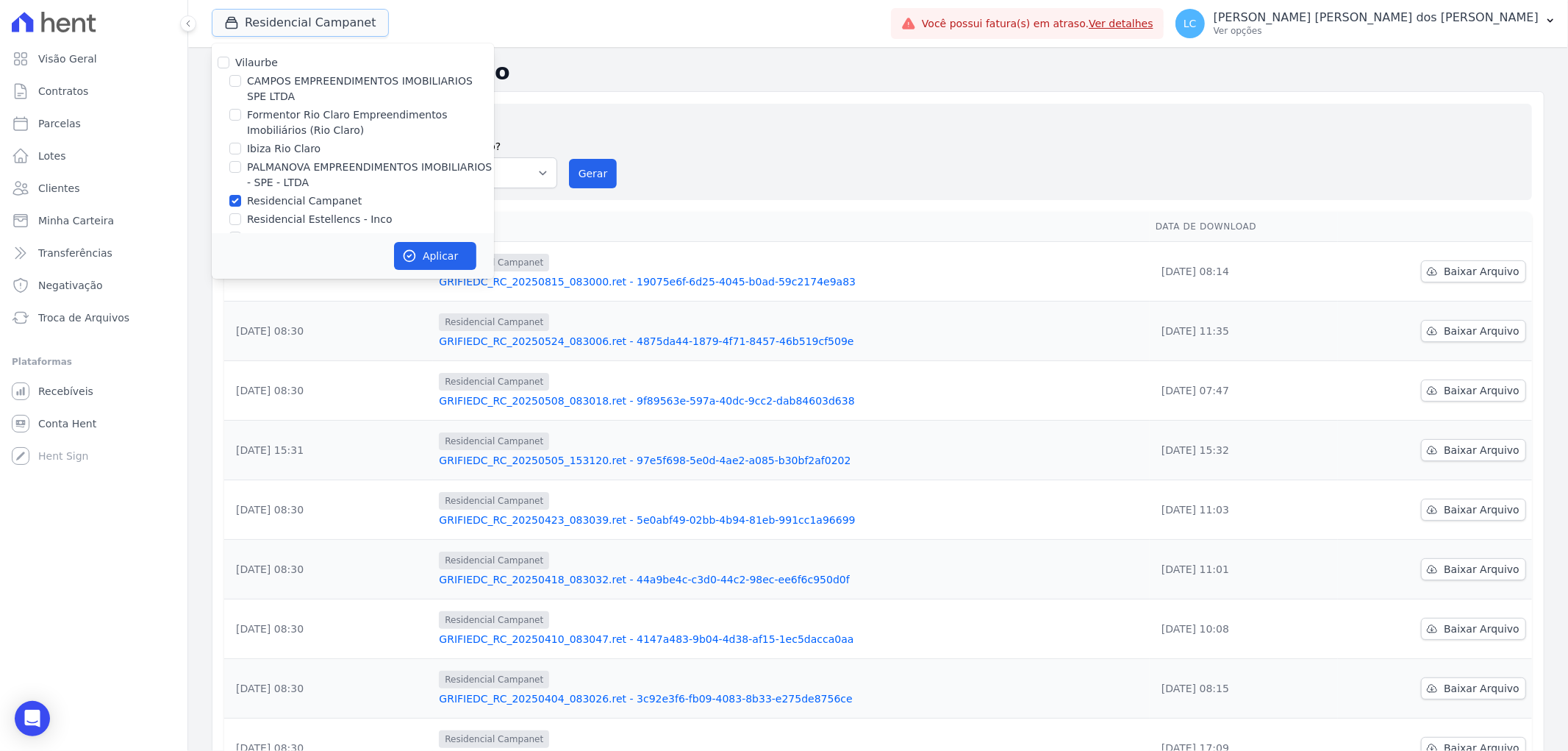
scroll to position [24, 0]
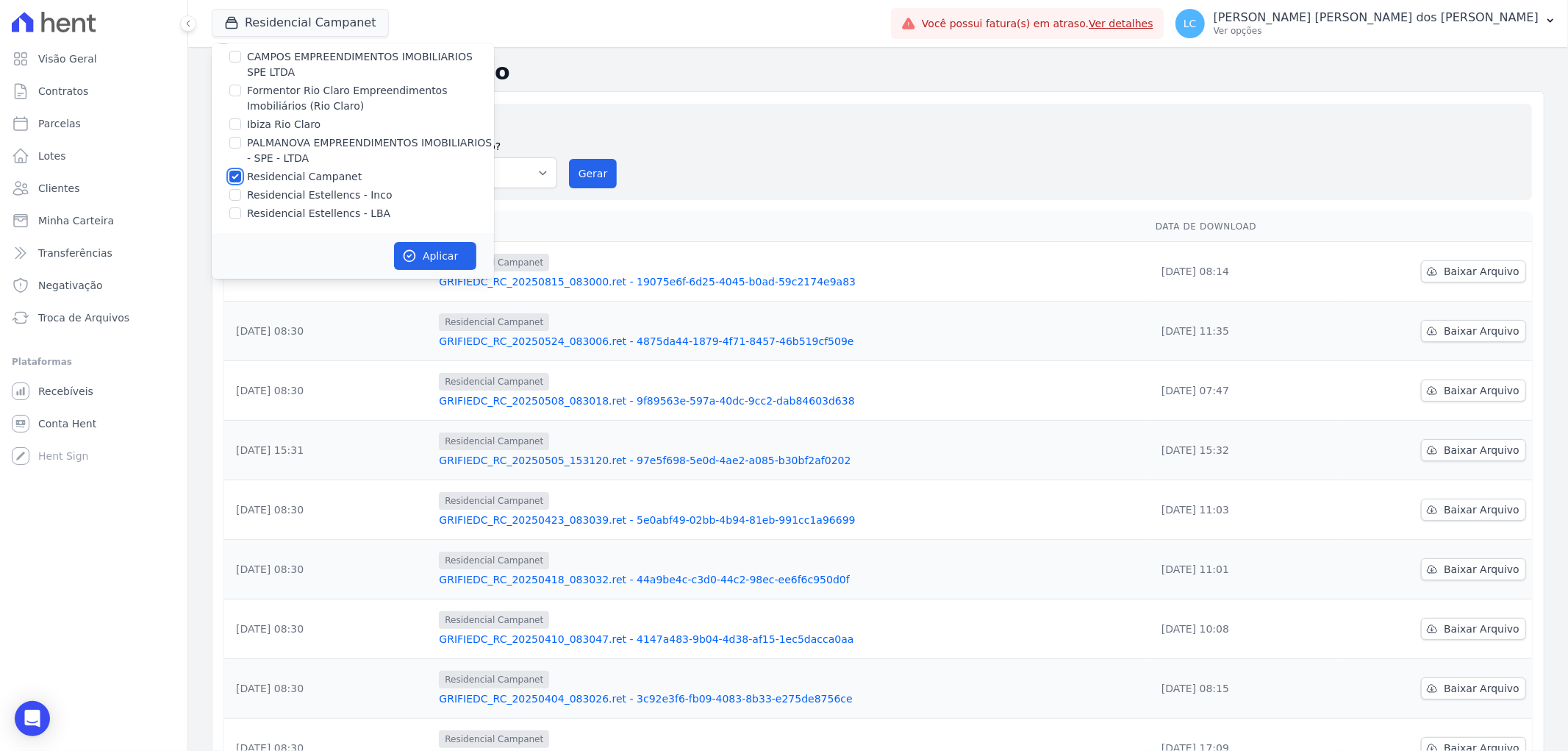
click at [232, 171] on input "Residencial Campanet" at bounding box center [235, 176] width 12 height 12
checkbox input "false"
click at [240, 208] on input "Residencial Estellencs - LBA" at bounding box center [235, 212] width 12 height 12
checkbox input "true"
click at [458, 256] on button "Aplicar" at bounding box center [435, 256] width 82 height 28
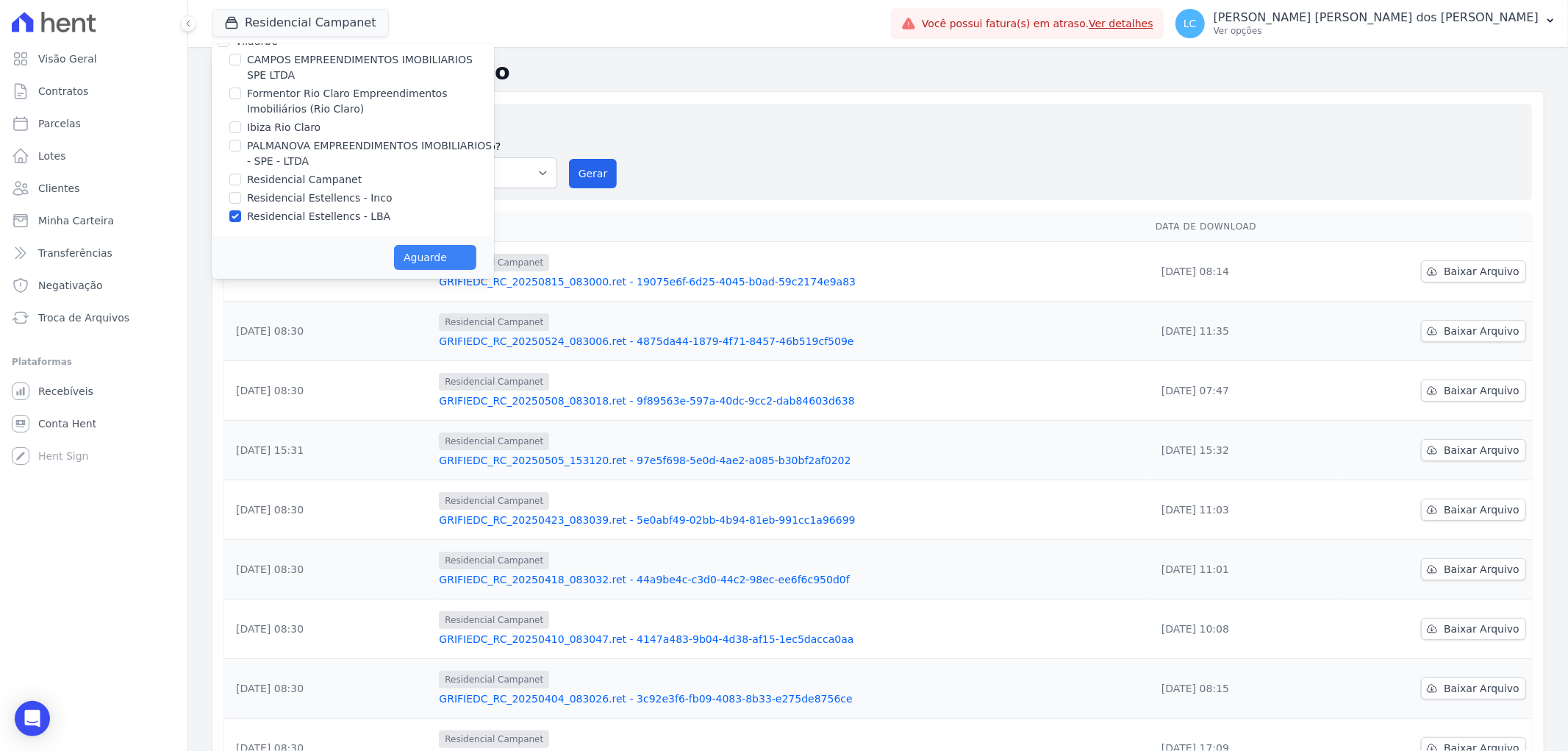
scroll to position [20, 0]
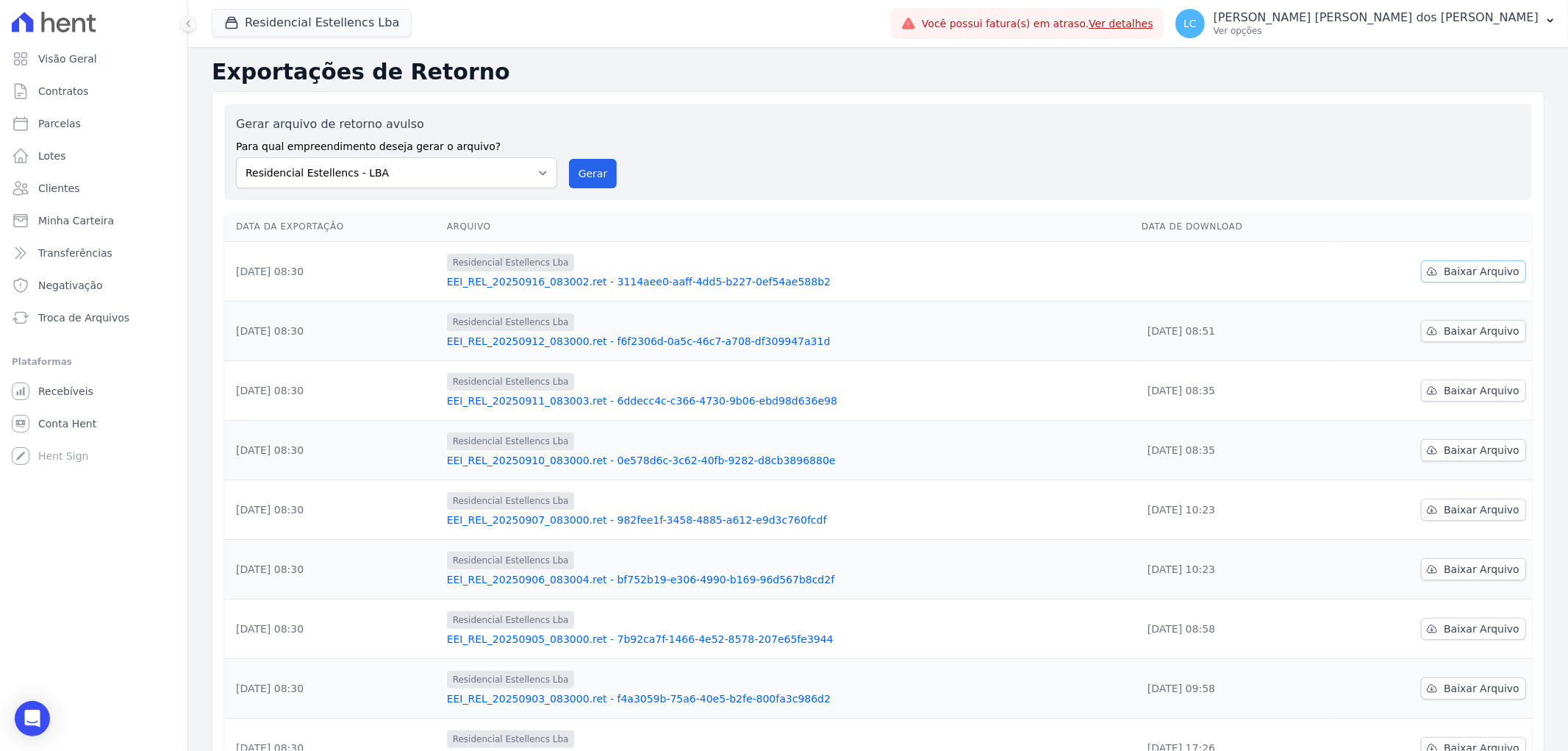
click at [1464, 270] on span "Baixar Arquivo" at bounding box center [1481, 271] width 76 height 15
